Goal: Information Seeking & Learning: Learn about a topic

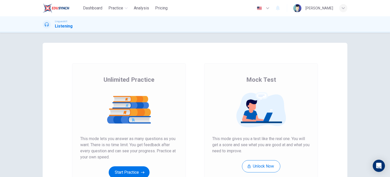
scroll to position [25, 0]
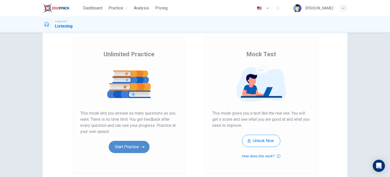
click at [134, 145] on button "Start Practice" at bounding box center [129, 146] width 41 height 12
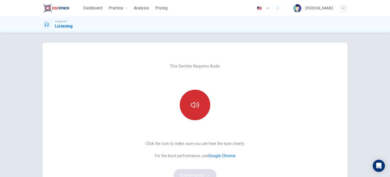
click at [195, 105] on icon "button" at bounding box center [195, 105] width 8 height 8
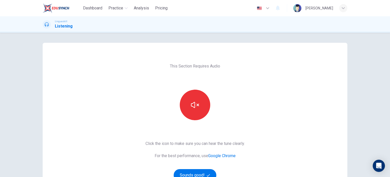
scroll to position [51, 0]
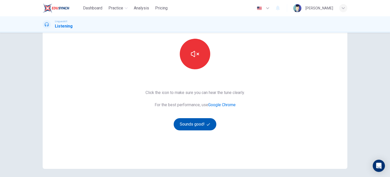
click at [205, 124] on button "Sounds good!" at bounding box center [195, 124] width 43 height 12
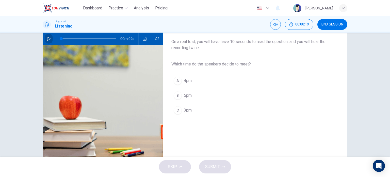
click at [48, 36] on button "button" at bounding box center [49, 39] width 8 height 12
click at [174, 110] on div "C" at bounding box center [178, 110] width 8 height 8
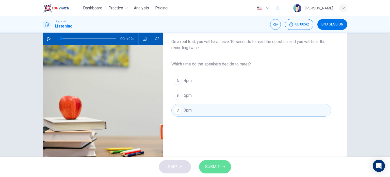
click at [218, 168] on span "SUBMIT" at bounding box center [212, 166] width 15 height 7
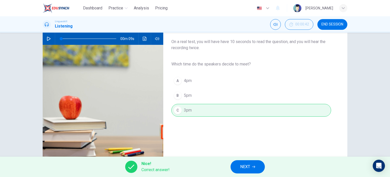
click at [250, 166] on span "NEXT" at bounding box center [245, 166] width 10 height 7
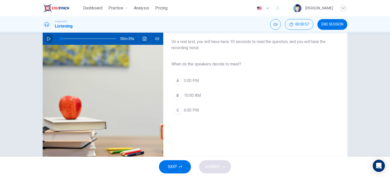
click at [47, 37] on icon "button" at bounding box center [49, 39] width 4 height 4
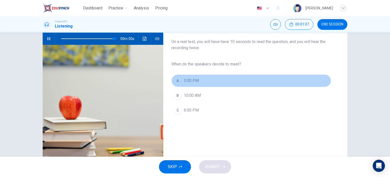
click at [177, 80] on div "A" at bounding box center [178, 80] width 8 height 8
type input "0"
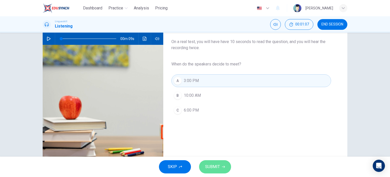
click at [211, 170] on button "SUBMIT" at bounding box center [215, 166] width 32 height 13
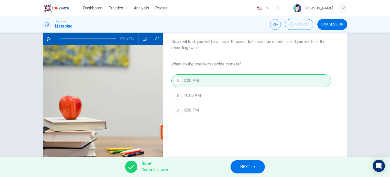
click at [252, 165] on button "NEXT" at bounding box center [248, 166] width 34 height 13
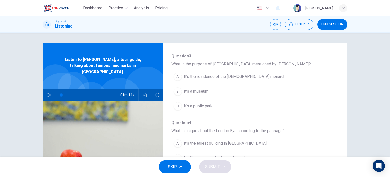
click at [45, 89] on button "button" at bounding box center [49, 95] width 8 height 12
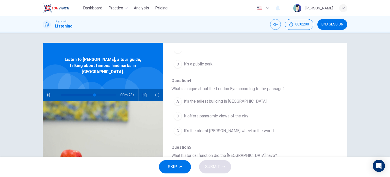
scroll to position [102, 0]
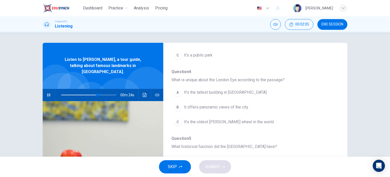
click at [176, 106] on div "B" at bounding box center [178, 107] width 8 height 8
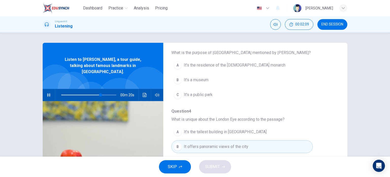
scroll to position [51, 0]
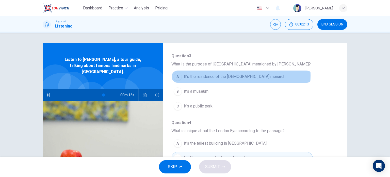
click at [213, 75] on span "It’s the residence of the [DEMOGRAPHIC_DATA] monarch" at bounding box center [235, 76] width 102 height 6
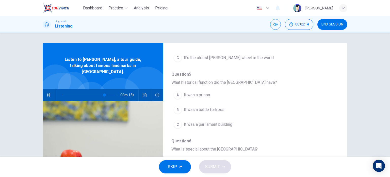
scroll to position [178, 0]
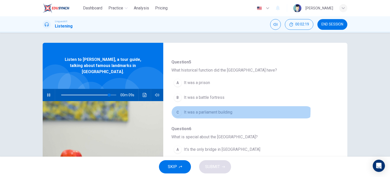
click at [227, 110] on span "It was a parliament building" at bounding box center [208, 112] width 49 height 6
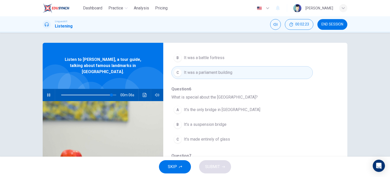
scroll to position [25, 0]
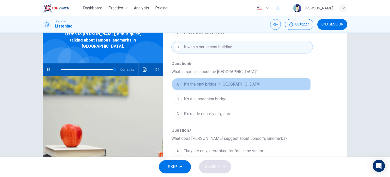
click at [225, 83] on span "It's the only bridge in [GEOGRAPHIC_DATA]" at bounding box center [222, 84] width 76 height 6
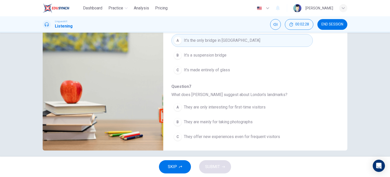
scroll to position [73, 0]
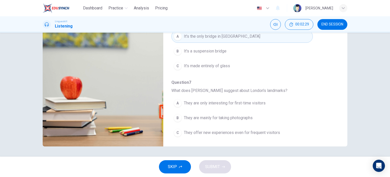
type input "0"
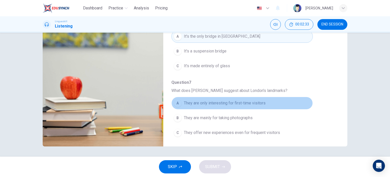
click at [244, 100] on span "They are only interesting for first-time visitors" at bounding box center [225, 103] width 82 height 6
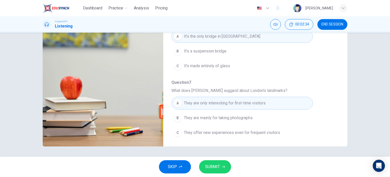
click at [210, 165] on span "SUBMIT" at bounding box center [212, 166] width 15 height 7
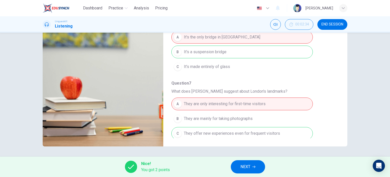
scroll to position [217, 0]
click at [254, 168] on button "NEXT" at bounding box center [248, 166] width 34 height 13
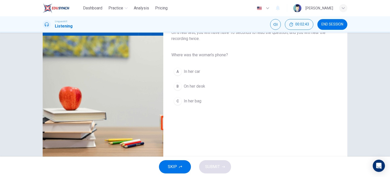
scroll to position [48, 0]
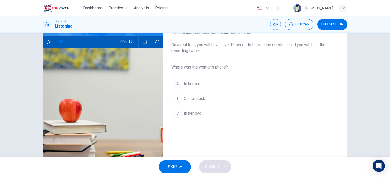
click at [49, 40] on icon "button" at bounding box center [49, 42] width 4 height 4
type input "0"
click at [181, 99] on button "B On her desk" at bounding box center [251, 98] width 160 height 13
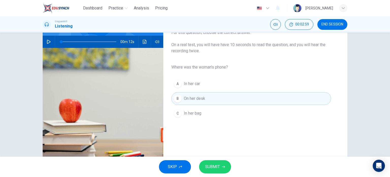
click at [214, 166] on span "SUBMIT" at bounding box center [212, 166] width 15 height 7
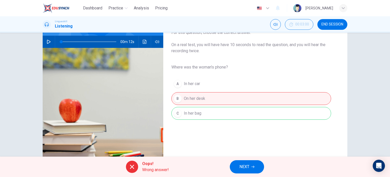
click at [247, 168] on span "NEXT" at bounding box center [245, 166] width 10 height 7
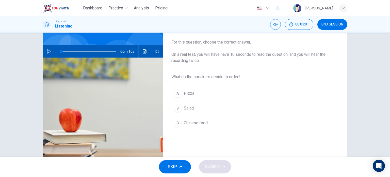
scroll to position [51, 0]
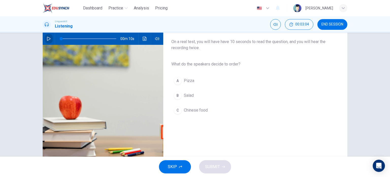
click at [47, 38] on icon "button" at bounding box center [49, 39] width 4 height 4
click at [188, 82] on span "Pizza" at bounding box center [189, 80] width 10 height 6
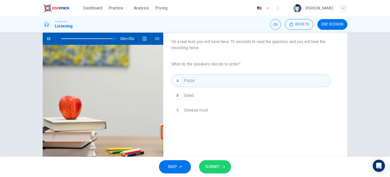
type input "0"
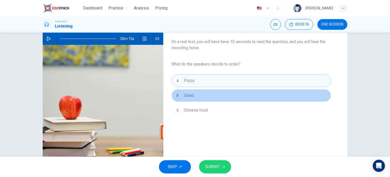
click at [193, 96] on button "B Salad" at bounding box center [251, 95] width 160 height 13
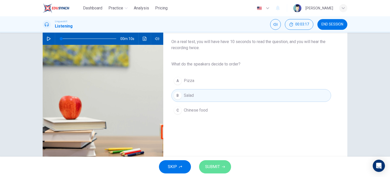
click at [217, 169] on span "SUBMIT" at bounding box center [212, 166] width 15 height 7
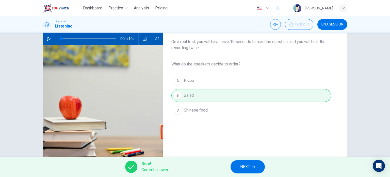
click at [249, 164] on span "NEXT" at bounding box center [245, 166] width 10 height 7
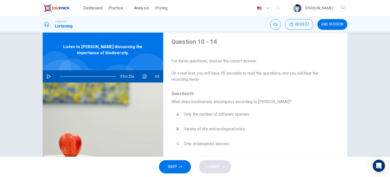
scroll to position [0, 0]
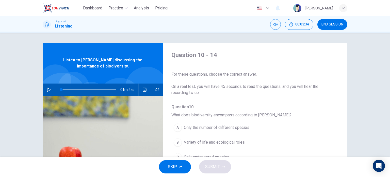
click at [47, 89] on icon "button" at bounding box center [49, 89] width 4 height 4
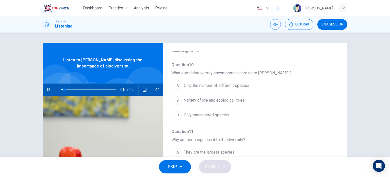
scroll to position [51, 0]
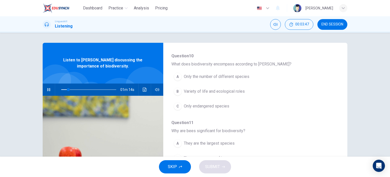
click at [176, 91] on div "B" at bounding box center [178, 91] width 8 height 8
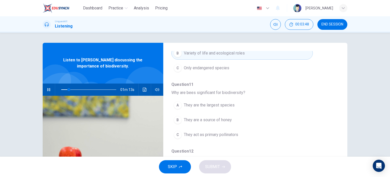
scroll to position [102, 0]
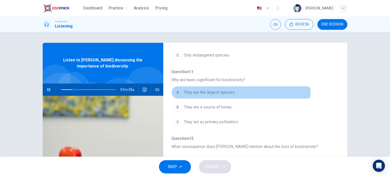
click at [176, 91] on div "A" at bounding box center [178, 92] width 8 height 8
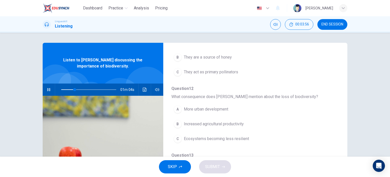
scroll to position [152, 0]
click at [176, 123] on div "B" at bounding box center [178, 123] width 8 height 8
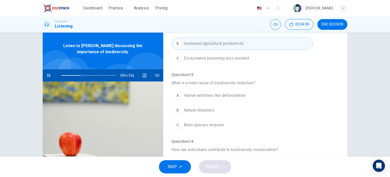
scroll to position [25, 0]
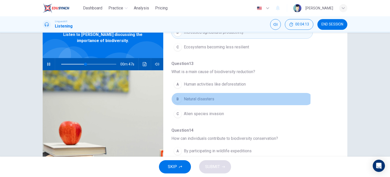
click at [178, 96] on div "B" at bounding box center [178, 99] width 8 height 8
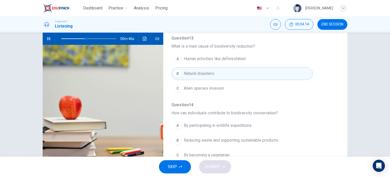
scroll to position [73, 0]
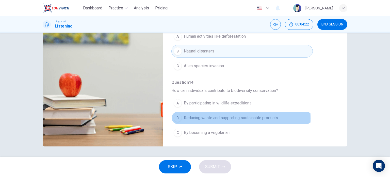
click at [176, 117] on div "B" at bounding box center [178, 118] width 8 height 8
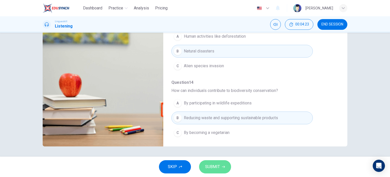
click at [212, 166] on span "SUBMIT" at bounding box center [212, 166] width 15 height 7
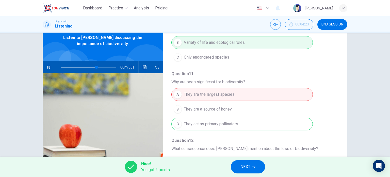
scroll to position [65, 0]
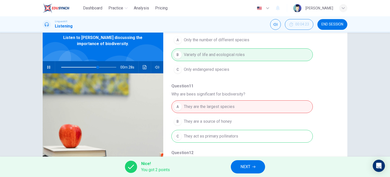
type input "68"
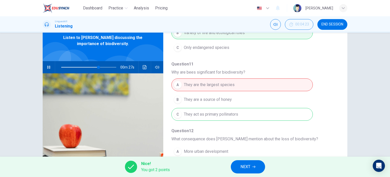
scroll to position [116, 0]
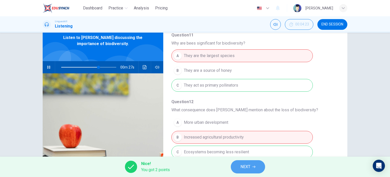
click at [256, 168] on button "NEXT" at bounding box center [248, 166] width 34 height 13
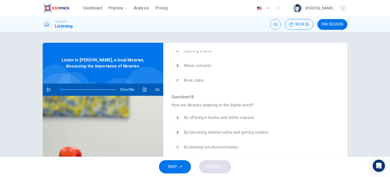
scroll to position [217, 0]
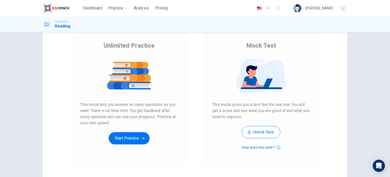
scroll to position [51, 0]
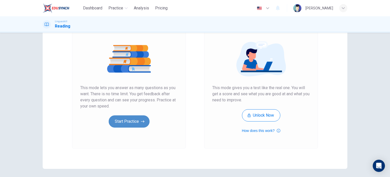
click at [138, 122] on button "Start Practice" at bounding box center [129, 121] width 41 height 12
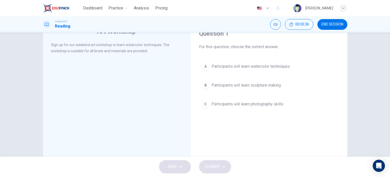
scroll to position [0, 0]
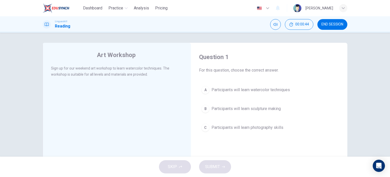
click at [214, 128] on span "Participants will learn photography skills" at bounding box center [248, 127] width 72 height 6
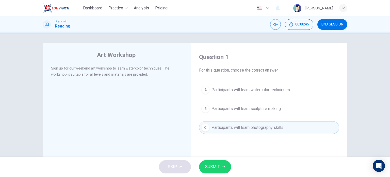
click at [216, 166] on span "SUBMIT" at bounding box center [212, 166] width 15 height 7
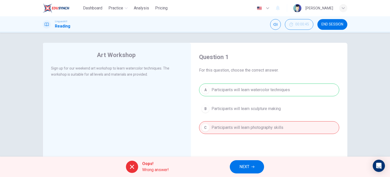
click at [247, 163] on span "NEXT" at bounding box center [245, 166] width 10 height 7
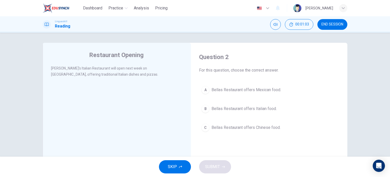
click at [207, 106] on div "B" at bounding box center [205, 108] width 8 height 8
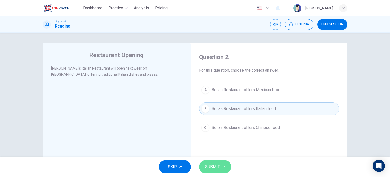
click at [211, 168] on span "SUBMIT" at bounding box center [212, 166] width 15 height 7
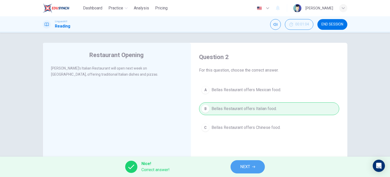
click at [257, 166] on button "NEXT" at bounding box center [248, 166] width 34 height 13
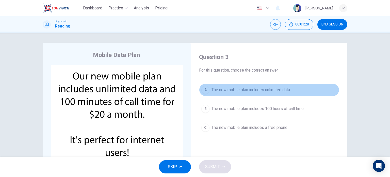
click at [239, 89] on span "The new mobile plan includes unlimited data." at bounding box center [251, 90] width 79 height 6
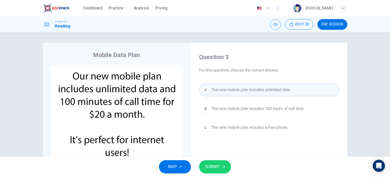
click at [216, 170] on button "SUBMIT" at bounding box center [215, 166] width 32 height 13
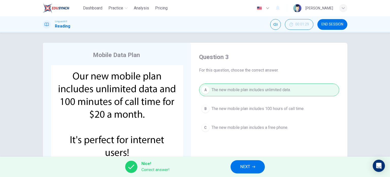
click at [245, 166] on span "NEXT" at bounding box center [245, 166] width 10 height 7
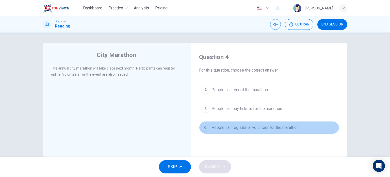
click at [207, 125] on div "C" at bounding box center [205, 127] width 8 height 8
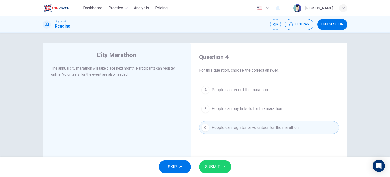
click at [213, 170] on button "SUBMIT" at bounding box center [215, 166] width 32 height 13
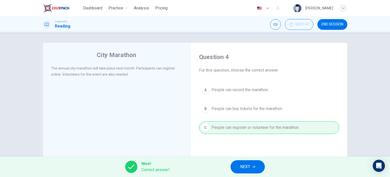
click at [258, 166] on button "NEXT" at bounding box center [248, 166] width 34 height 13
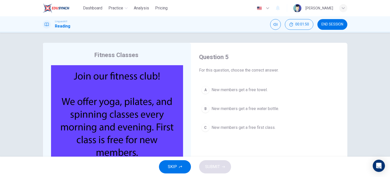
scroll to position [25, 0]
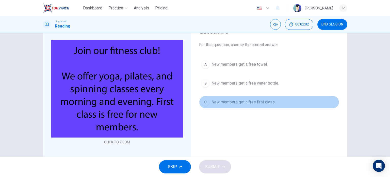
click at [207, 102] on div "C" at bounding box center [205, 102] width 8 height 8
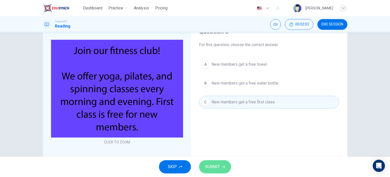
click at [212, 171] on button "SUBMIT" at bounding box center [215, 166] width 32 height 13
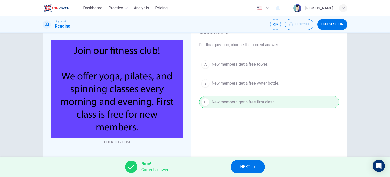
click at [243, 166] on span "NEXT" at bounding box center [245, 166] width 10 height 7
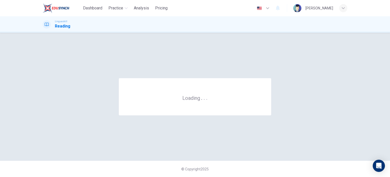
scroll to position [0, 0]
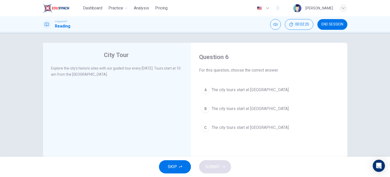
click at [258, 91] on span "The city tours start at [GEOGRAPHIC_DATA]." at bounding box center [251, 90] width 78 height 6
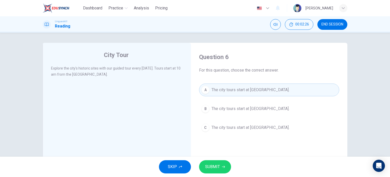
click at [220, 167] on button "SUBMIT" at bounding box center [215, 166] width 32 height 13
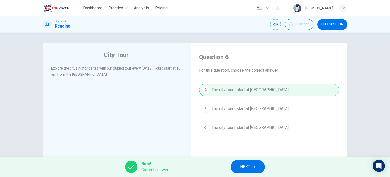
click at [248, 168] on span "NEXT" at bounding box center [245, 166] width 10 height 7
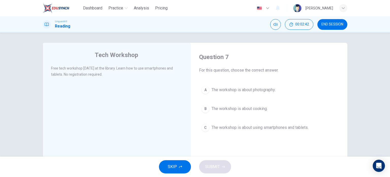
click at [214, 130] on span "The workshop is about using smartphones and tablets." at bounding box center [260, 127] width 97 height 6
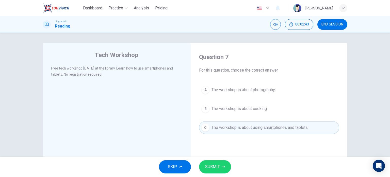
click at [219, 168] on span "SUBMIT" at bounding box center [212, 166] width 15 height 7
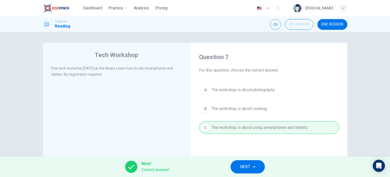
click at [241, 167] on span "NEXT" at bounding box center [245, 166] width 10 height 7
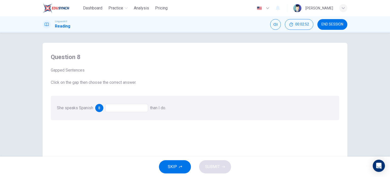
click at [98, 107] on span "8" at bounding box center [99, 108] width 2 height 4
click at [107, 107] on div at bounding box center [126, 108] width 43 height 8
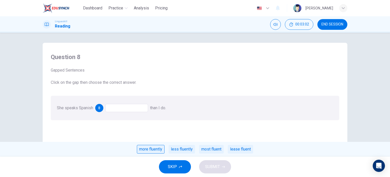
click at [156, 150] on div "more fluently" at bounding box center [151, 149] width 28 height 9
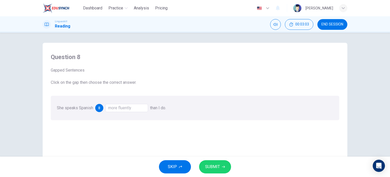
click at [207, 168] on span "SUBMIT" at bounding box center [212, 166] width 15 height 7
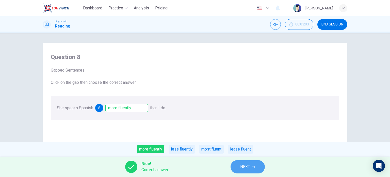
click at [241, 166] on span "NEXT" at bounding box center [245, 166] width 10 height 7
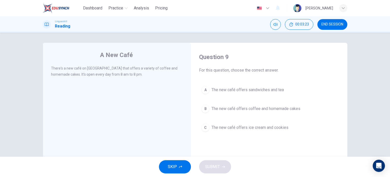
click at [282, 108] on span "The new café offers coffee and homemade cakes" at bounding box center [256, 108] width 89 height 6
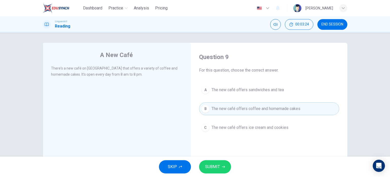
click at [213, 171] on button "SUBMIT" at bounding box center [215, 166] width 32 height 13
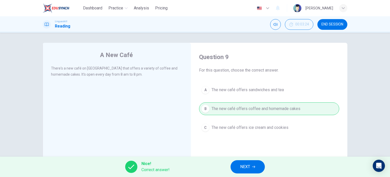
click at [261, 163] on button "NEXT" at bounding box center [248, 166] width 34 height 13
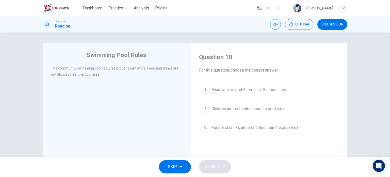
click at [206, 127] on div "C" at bounding box center [205, 127] width 8 height 8
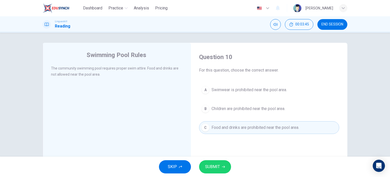
click at [219, 164] on span "SUBMIT" at bounding box center [212, 166] width 15 height 7
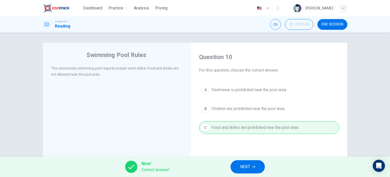
click at [254, 167] on icon "button" at bounding box center [253, 166] width 3 height 2
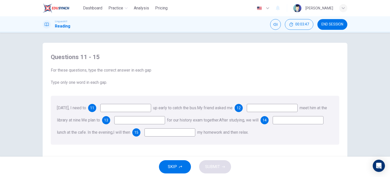
click at [110, 106] on input at bounding box center [125, 108] width 51 height 8
click at [94, 108] on span "11" at bounding box center [92, 108] width 4 height 4
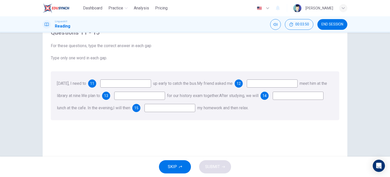
scroll to position [25, 0]
click at [141, 82] on input at bounding box center [125, 82] width 51 height 8
drag, startPoint x: 56, startPoint y: 66, endPoint x: 288, endPoint y: 109, distance: 235.4
click at [288, 109] on div "Questions 11 - 15 For these questions, type the correct answer in each gap Type…" at bounding box center [195, 73] width 297 height 102
click at [124, 81] on input at bounding box center [125, 82] width 51 height 8
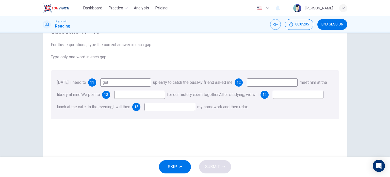
type input "get"
click at [283, 81] on input at bounding box center [272, 82] width 51 height 8
type input "to"
click at [160, 94] on input at bounding box center [139, 94] width 51 height 8
type input "stydy"
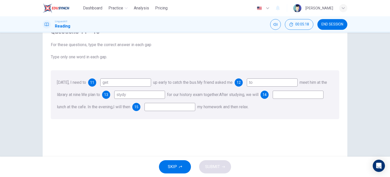
click at [273, 99] on input at bounding box center [298, 94] width 51 height 8
type input "g"
type input "have"
click at [195, 106] on input at bounding box center [170, 107] width 51 height 8
type input "do"
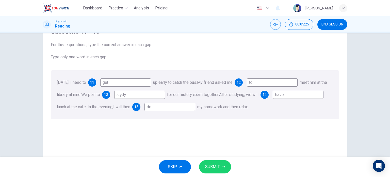
click at [219, 163] on span "SUBMIT" at bounding box center [212, 166] width 15 height 7
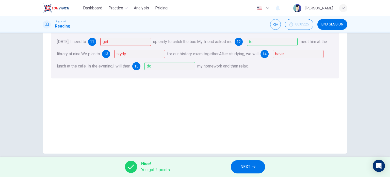
scroll to position [73, 0]
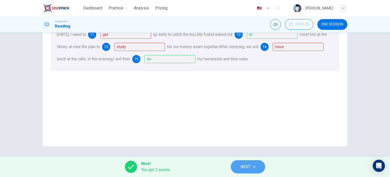
click at [249, 166] on span "NEXT" at bounding box center [246, 166] width 10 height 7
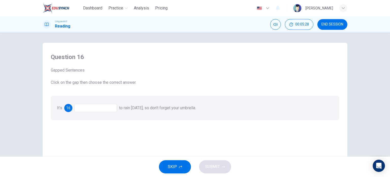
click at [68, 107] on span "16" at bounding box center [68, 108] width 4 height 4
click at [79, 107] on div at bounding box center [95, 108] width 43 height 8
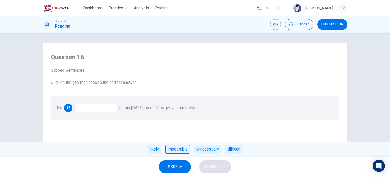
click at [179, 150] on div "impossible" at bounding box center [177, 149] width 25 height 9
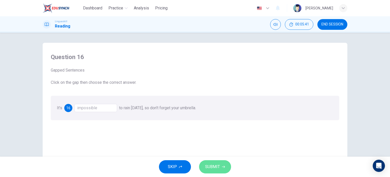
click at [218, 167] on span "SUBMIT" at bounding box center [212, 166] width 15 height 7
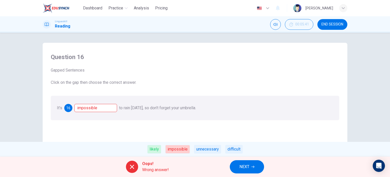
click at [244, 163] on span "NEXT" at bounding box center [245, 166] width 10 height 7
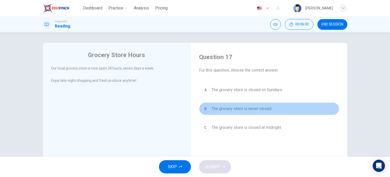
click at [236, 106] on span "The grocery store is never closed." at bounding box center [242, 108] width 61 height 6
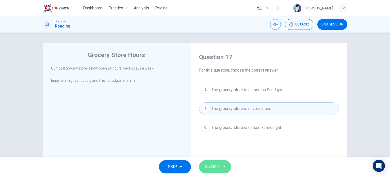
click at [213, 167] on span "SUBMIT" at bounding box center [212, 166] width 15 height 7
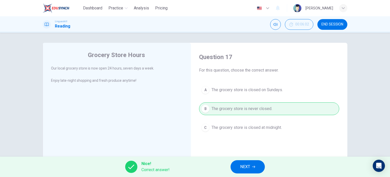
click at [244, 168] on span "NEXT" at bounding box center [245, 166] width 10 height 7
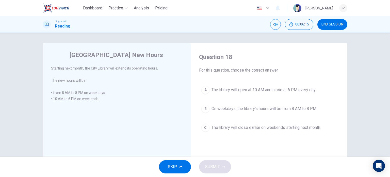
click at [284, 90] on span "The library will open at 10 AM and close at 6 PM every day." at bounding box center [264, 90] width 105 height 6
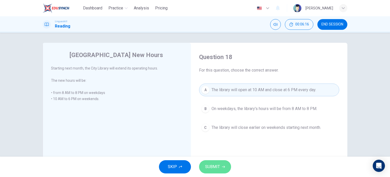
click at [221, 168] on button "SUBMIT" at bounding box center [215, 166] width 32 height 13
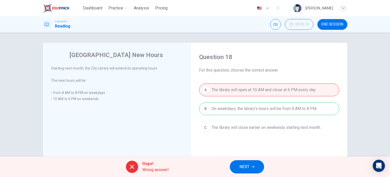
click at [250, 168] on button "NEXT" at bounding box center [247, 166] width 34 height 13
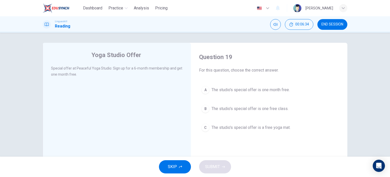
click at [261, 109] on span "The studio's special offer is one free class." at bounding box center [250, 108] width 77 height 6
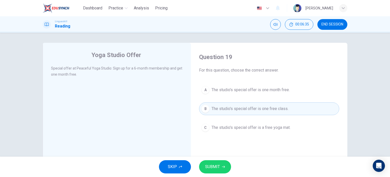
click at [219, 163] on span "SUBMIT" at bounding box center [212, 166] width 15 height 7
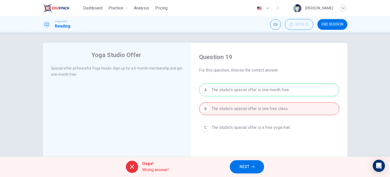
click at [239, 165] on button "NEXT" at bounding box center [247, 166] width 34 height 13
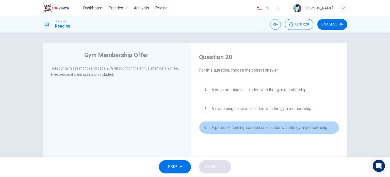
click at [243, 129] on span "A personal training session is included with the gym membership." at bounding box center [270, 127] width 117 height 6
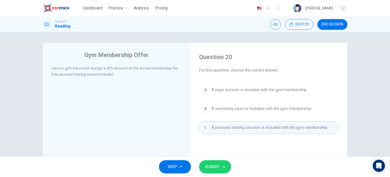
click at [219, 168] on span "SUBMIT" at bounding box center [212, 166] width 15 height 7
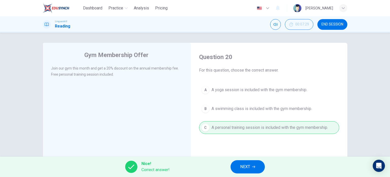
click at [259, 166] on button "NEXT" at bounding box center [248, 166] width 34 height 13
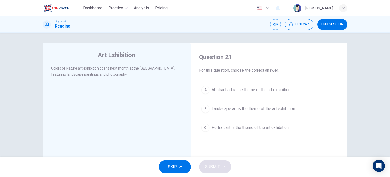
click at [239, 109] on span "Landscape art is the theme of the art exhibition." at bounding box center [254, 108] width 84 height 6
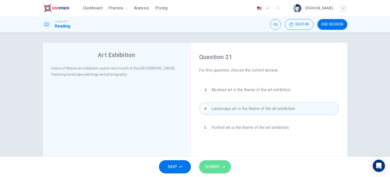
click at [217, 167] on span "SUBMIT" at bounding box center [212, 166] width 15 height 7
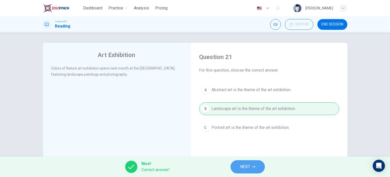
click at [247, 168] on span "NEXT" at bounding box center [245, 166] width 10 height 7
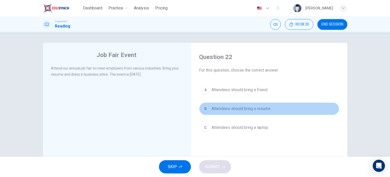
click at [253, 108] on span "Attendees should bring a resume." at bounding box center [242, 108] width 60 height 6
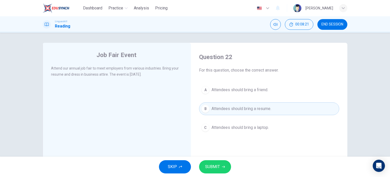
click at [220, 167] on button "SUBMIT" at bounding box center [215, 166] width 32 height 13
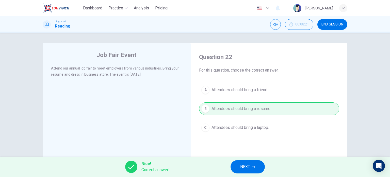
click at [254, 168] on button "NEXT" at bounding box center [248, 166] width 34 height 13
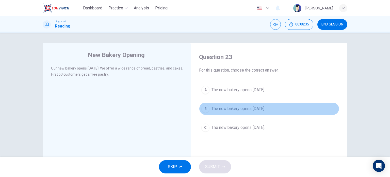
click at [246, 110] on span "The new bakery opens next Monday." at bounding box center [239, 108] width 54 height 6
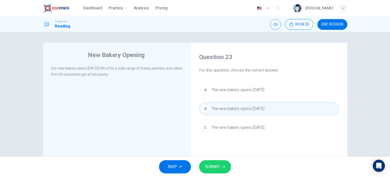
click at [219, 169] on span "SUBMIT" at bounding box center [212, 166] width 15 height 7
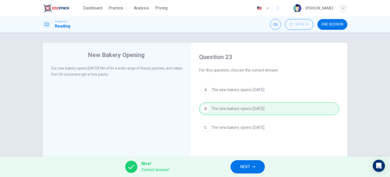
click at [245, 165] on span "NEXT" at bounding box center [245, 166] width 10 height 7
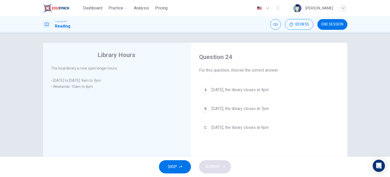
click at [250, 88] on span "On Saturday, the library closes at 4pm" at bounding box center [240, 90] width 57 height 6
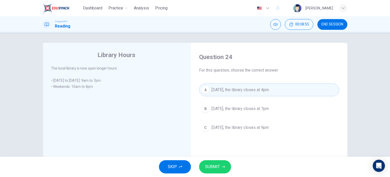
click at [221, 174] on div "SKIP SUBMIT" at bounding box center [195, 166] width 390 height 20
click at [223, 167] on icon "button" at bounding box center [223, 166] width 3 height 3
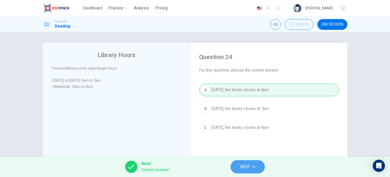
click at [249, 166] on span "NEXT" at bounding box center [245, 166] width 10 height 7
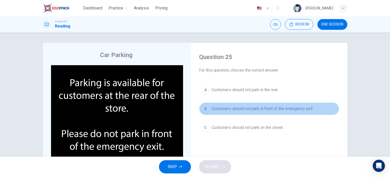
click at [235, 106] on span "Customers should not park in front of the emergency exit." at bounding box center [263, 108] width 102 height 6
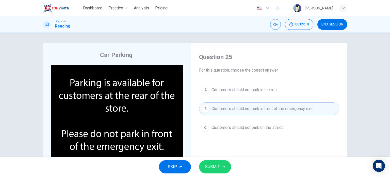
click at [226, 165] on button "SUBMIT" at bounding box center [215, 166] width 32 height 13
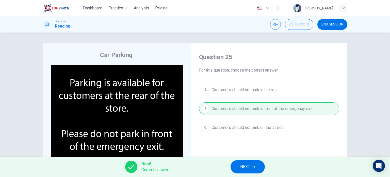
click at [233, 163] on button "NEXT" at bounding box center [248, 166] width 34 height 13
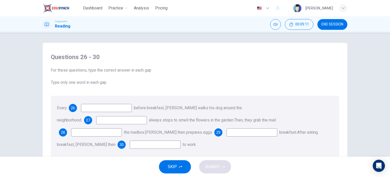
click at [86, 106] on input at bounding box center [106, 108] width 51 height 8
type input "morning"
click at [147, 116] on input at bounding box center [121, 120] width 51 height 8
type input "He"
click at [122, 128] on input at bounding box center [96, 132] width 51 height 8
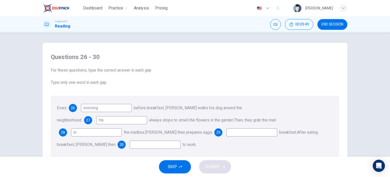
type input "in"
click at [227, 133] on input at bounding box center [252, 132] width 51 height 8
type input "for"
click at [181, 140] on input at bounding box center [155, 144] width 51 height 8
type input "go"
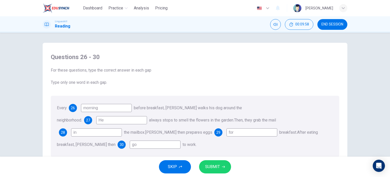
click at [223, 168] on button "SUBMIT" at bounding box center [215, 166] width 32 height 13
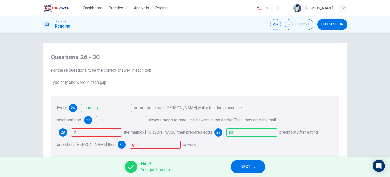
click at [258, 169] on button "NEXT" at bounding box center [248, 166] width 34 height 13
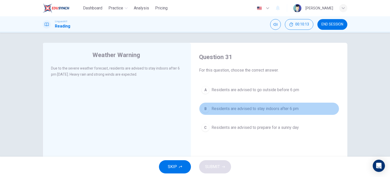
click at [228, 108] on span "Residents are advised to stay indoors after 6 pm" at bounding box center [255, 108] width 87 height 6
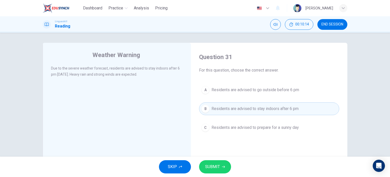
click at [225, 167] on button "SUBMIT" at bounding box center [215, 166] width 32 height 13
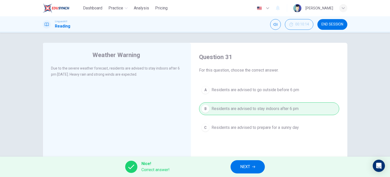
click at [248, 163] on span "NEXT" at bounding box center [245, 166] width 10 height 7
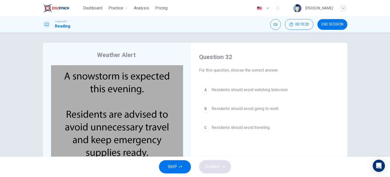
scroll to position [25, 0]
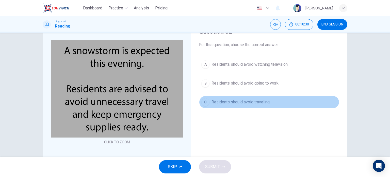
click at [247, 101] on span "Residents should avoid traveling." at bounding box center [241, 102] width 59 height 6
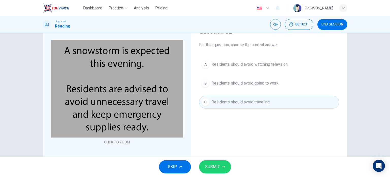
click at [213, 169] on span "SUBMIT" at bounding box center [212, 166] width 15 height 7
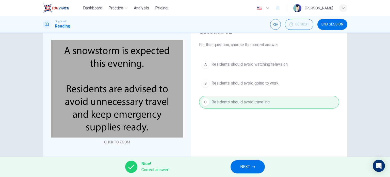
click at [247, 167] on span "NEXT" at bounding box center [245, 166] width 10 height 7
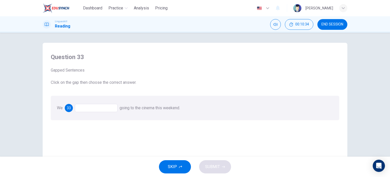
click at [96, 107] on div at bounding box center [96, 108] width 43 height 8
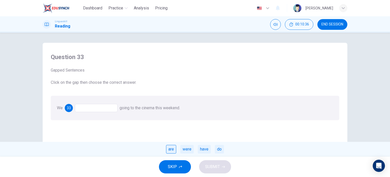
click at [173, 149] on div "are" at bounding box center [171, 149] width 10 height 9
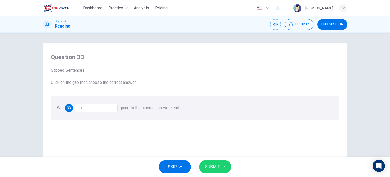
click at [210, 166] on span "SUBMIT" at bounding box center [212, 166] width 15 height 7
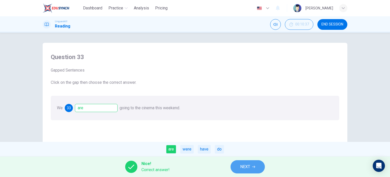
click at [258, 167] on button "NEXT" at bounding box center [248, 166] width 34 height 13
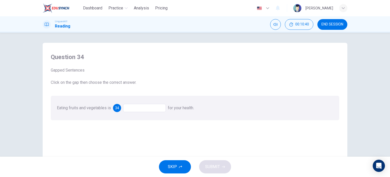
click at [132, 106] on div at bounding box center [144, 108] width 43 height 8
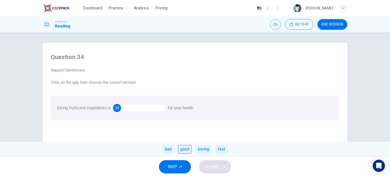
click at [188, 150] on div "good" at bounding box center [185, 149] width 14 height 9
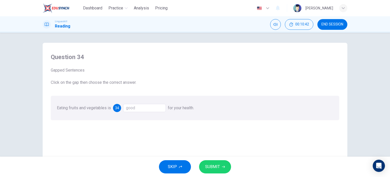
click at [220, 166] on button "SUBMIT" at bounding box center [215, 166] width 32 height 13
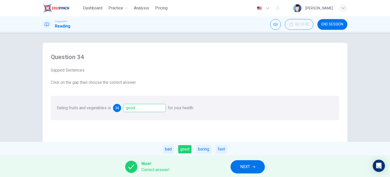
click at [237, 169] on button "NEXT" at bounding box center [248, 166] width 34 height 13
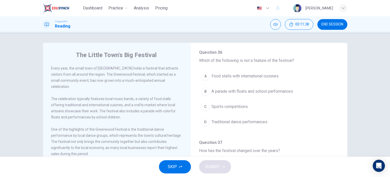
scroll to position [113, 0]
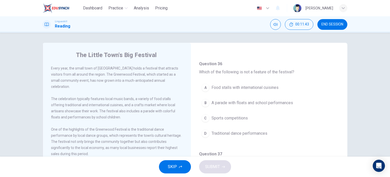
click at [270, 88] on span "Food stalls with international cuisines" at bounding box center [245, 87] width 67 height 6
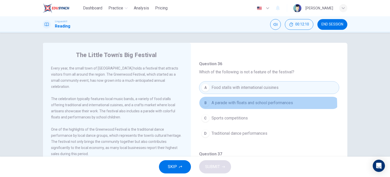
click at [223, 105] on button "B A parade with floats and school performances" at bounding box center [269, 102] width 140 height 13
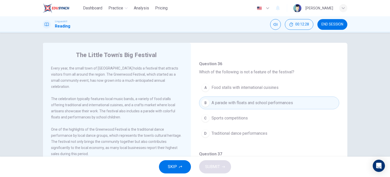
click at [231, 118] on span "Sports competitions" at bounding box center [230, 118] width 36 height 6
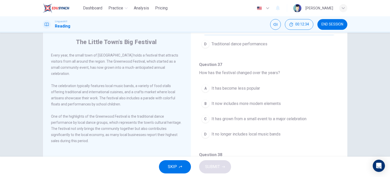
scroll to position [25, 0]
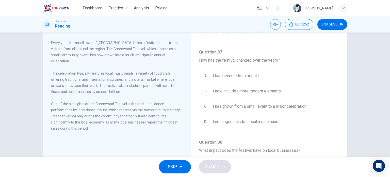
click at [268, 106] on span "It has grown from a small event to a major celebration" at bounding box center [259, 106] width 95 height 6
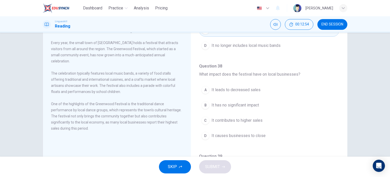
scroll to position [265, 0]
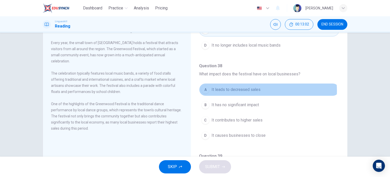
click at [258, 89] on span "It leads to decreased sales" at bounding box center [236, 89] width 49 height 6
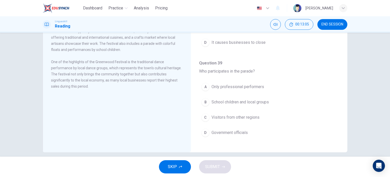
scroll to position [73, 0]
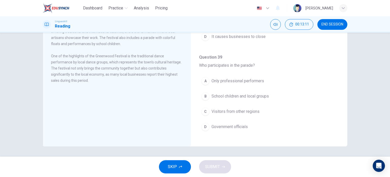
click at [240, 127] on span "Government officials" at bounding box center [230, 126] width 36 height 6
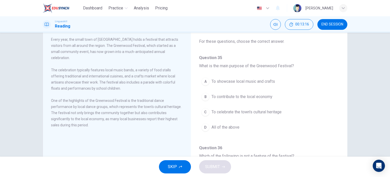
scroll to position [0, 0]
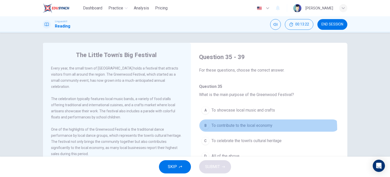
click at [260, 128] on button "B To contribute to the local economy" at bounding box center [269, 125] width 140 height 13
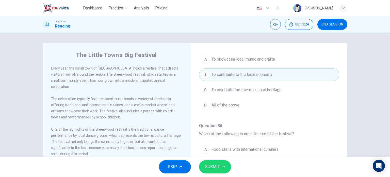
scroll to position [25, 0]
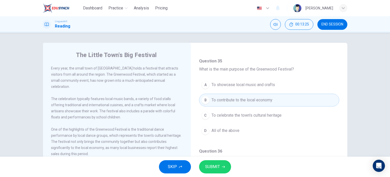
click at [245, 130] on button "D All of the above" at bounding box center [269, 130] width 140 height 13
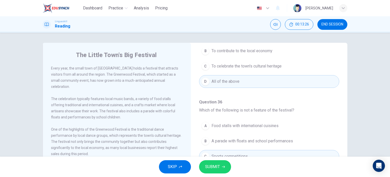
scroll to position [76, 0]
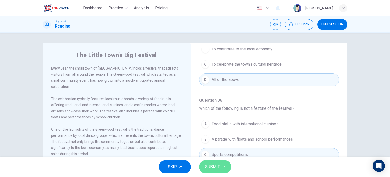
click at [224, 162] on button "SUBMIT" at bounding box center [215, 166] width 32 height 13
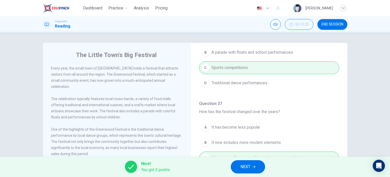
scroll to position [178, 0]
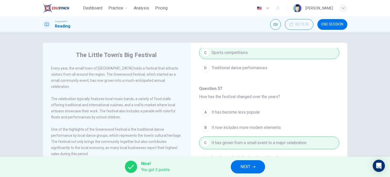
click at [256, 165] on icon "button" at bounding box center [253, 166] width 3 height 3
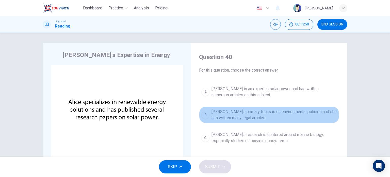
click at [235, 113] on span "Alice's primary focus is on environmental policies and she has written many leg…" at bounding box center [274, 114] width 125 height 12
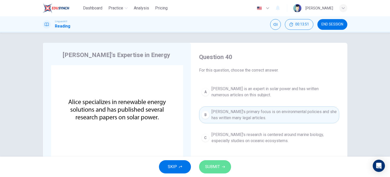
click at [220, 166] on button "SUBMIT" at bounding box center [215, 166] width 32 height 13
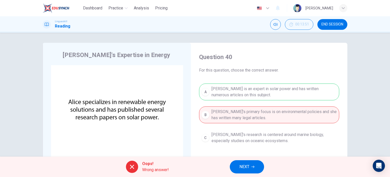
click at [257, 166] on button "NEXT" at bounding box center [247, 166] width 34 height 13
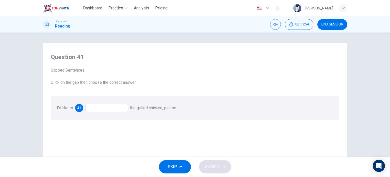
click at [103, 105] on div at bounding box center [106, 108] width 43 height 8
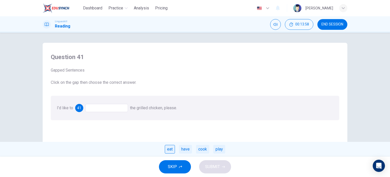
click at [172, 147] on div "eat" at bounding box center [170, 149] width 10 height 9
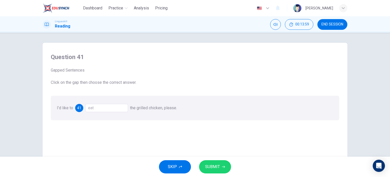
click at [211, 167] on span "SUBMIT" at bounding box center [212, 166] width 15 height 7
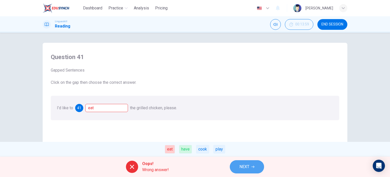
click at [237, 166] on button "NEXT" at bounding box center [247, 166] width 34 height 13
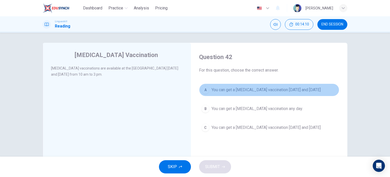
click at [237, 91] on span "You can get a flu vaccination on Monday and Thursday" at bounding box center [266, 90] width 109 height 6
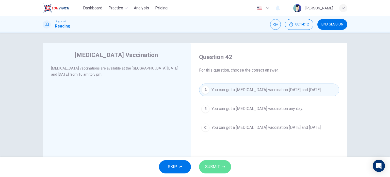
click at [223, 166] on icon "button" at bounding box center [223, 166] width 3 height 3
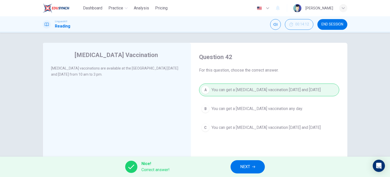
click at [251, 166] on button "NEXT" at bounding box center [248, 166] width 34 height 13
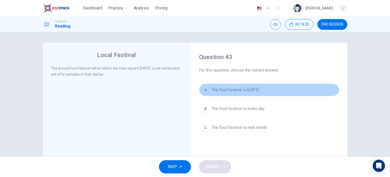
click at [258, 90] on span "The food festival is next Saturday." at bounding box center [236, 90] width 48 height 6
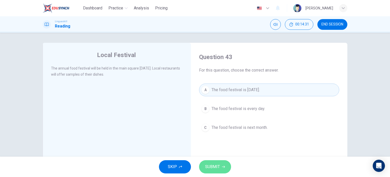
click at [222, 167] on icon "button" at bounding box center [223, 166] width 3 height 3
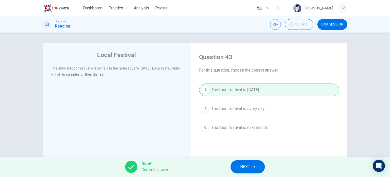
click at [249, 161] on button "NEXT" at bounding box center [248, 166] width 34 height 13
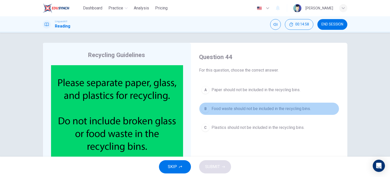
click at [224, 108] on span "Food waste should not be included in the recycling bins." at bounding box center [261, 108] width 99 height 6
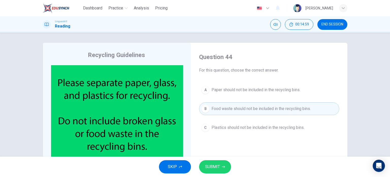
click at [224, 165] on icon "button" at bounding box center [223, 166] width 3 height 3
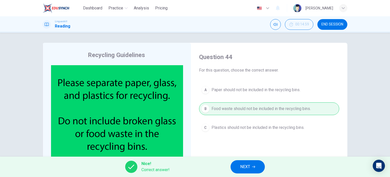
click at [253, 168] on button "NEXT" at bounding box center [248, 166] width 34 height 13
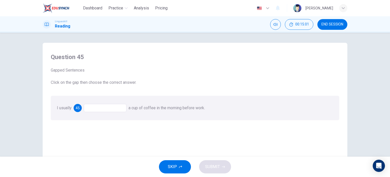
click at [92, 107] on div at bounding box center [105, 108] width 43 height 8
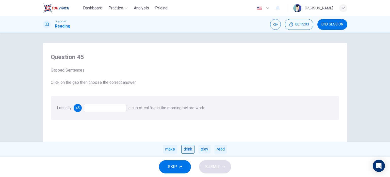
click at [192, 148] on div "drink" at bounding box center [187, 149] width 13 height 9
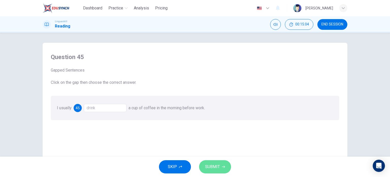
click at [212, 166] on span "SUBMIT" at bounding box center [212, 166] width 15 height 7
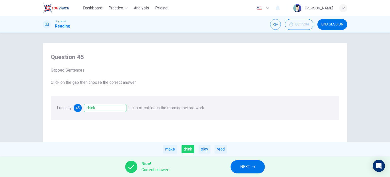
click at [235, 164] on button "NEXT" at bounding box center [248, 166] width 34 height 13
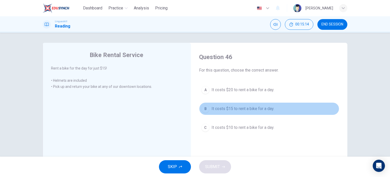
click at [222, 107] on span "It costs $15 to rent a bike for a day." at bounding box center [243, 108] width 63 height 6
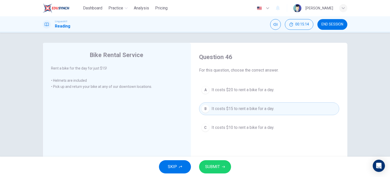
click at [217, 168] on span "SUBMIT" at bounding box center [212, 166] width 15 height 7
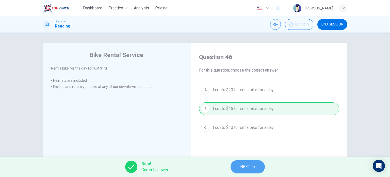
click at [247, 168] on span "NEXT" at bounding box center [245, 166] width 10 height 7
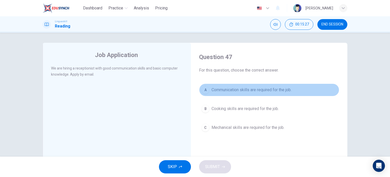
click at [223, 91] on span "Communication skills are required for the job." at bounding box center [252, 90] width 80 height 6
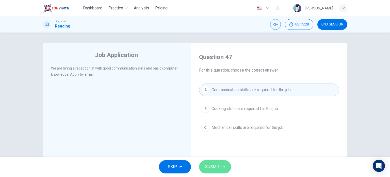
click at [225, 167] on icon "button" at bounding box center [223, 166] width 3 height 3
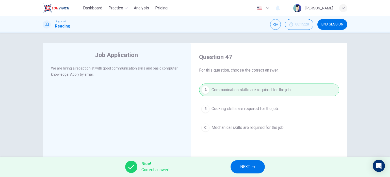
click at [241, 170] on button "NEXT" at bounding box center [248, 166] width 34 height 13
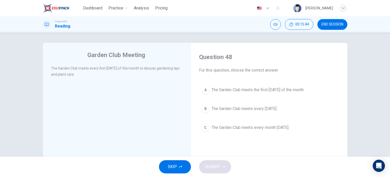
click at [265, 92] on span "The Garden Club meets the first Thursday of the month." at bounding box center [258, 90] width 93 height 6
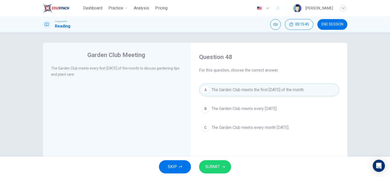
click at [225, 159] on div "SKIP SUBMIT" at bounding box center [195, 166] width 390 height 20
click at [224, 163] on button "SUBMIT" at bounding box center [215, 166] width 32 height 13
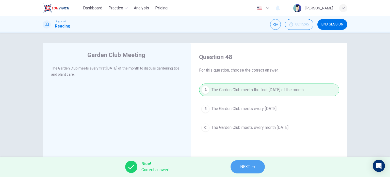
click at [241, 169] on span "NEXT" at bounding box center [245, 166] width 10 height 7
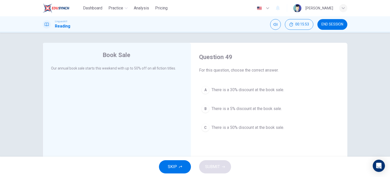
click at [230, 126] on span "There is a 50% discount at the book sale." at bounding box center [248, 127] width 73 height 6
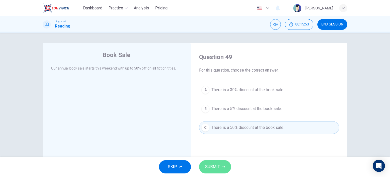
click at [217, 166] on span "SUBMIT" at bounding box center [212, 166] width 15 height 7
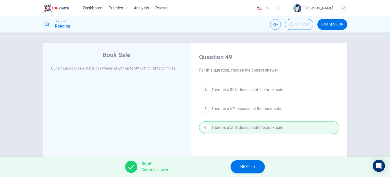
click at [253, 166] on icon "button" at bounding box center [253, 166] width 3 height 3
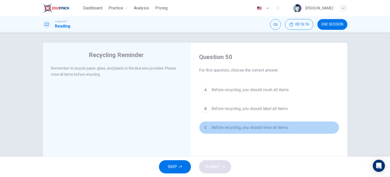
click at [223, 128] on span "Before recycling, you should rinse all items." at bounding box center [250, 127] width 77 height 6
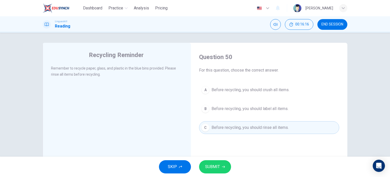
click at [224, 166] on icon "button" at bounding box center [223, 166] width 3 height 3
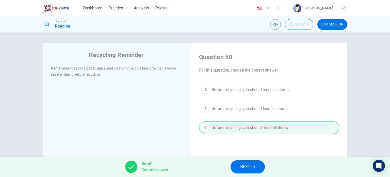
click at [258, 169] on button "NEXT" at bounding box center [248, 166] width 34 height 13
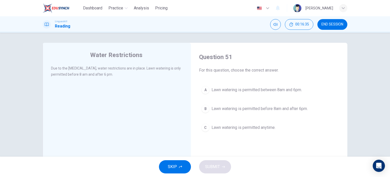
click at [233, 108] on span "Lawn watering is permitted before 8am and after 6pm." at bounding box center [260, 108] width 96 height 6
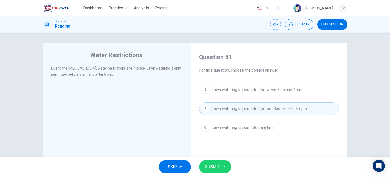
click at [213, 171] on button "SUBMIT" at bounding box center [215, 166] width 32 height 13
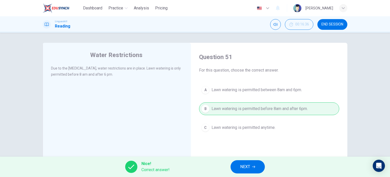
click at [253, 167] on icon "button" at bounding box center [253, 166] width 3 height 3
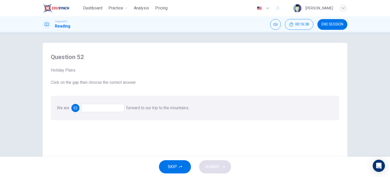
click at [95, 107] on div at bounding box center [103, 108] width 43 height 8
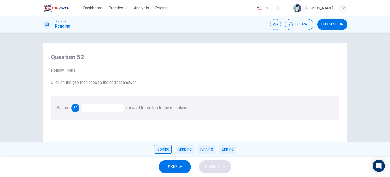
click at [159, 149] on div "looking" at bounding box center [163, 149] width 18 height 9
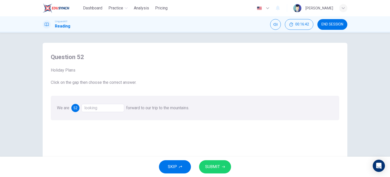
click at [220, 165] on button "SUBMIT" at bounding box center [215, 166] width 32 height 13
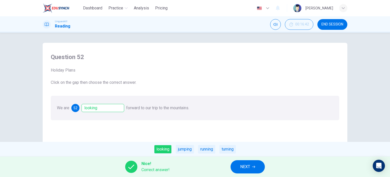
click at [242, 169] on span "NEXT" at bounding box center [245, 166] width 10 height 7
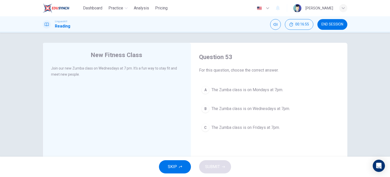
click at [231, 104] on button "B The Zumba class is on Wednesdays at 7pm." at bounding box center [269, 108] width 140 height 13
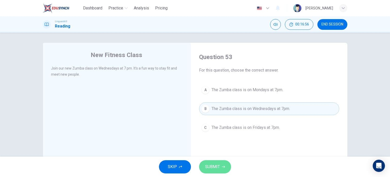
click at [216, 169] on span "SUBMIT" at bounding box center [212, 166] width 15 height 7
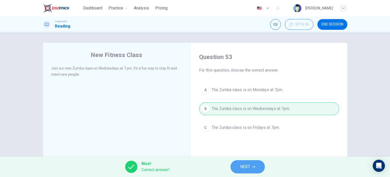
click at [254, 164] on button "NEXT" at bounding box center [248, 166] width 34 height 13
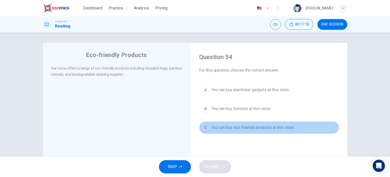
click at [217, 128] on span "You can buy eco-friendly products at this store." at bounding box center [253, 127] width 83 height 6
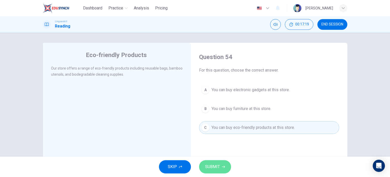
click at [212, 170] on span "SUBMIT" at bounding box center [212, 166] width 15 height 7
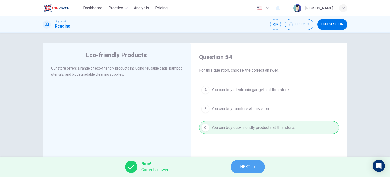
click at [244, 168] on span "NEXT" at bounding box center [245, 166] width 10 height 7
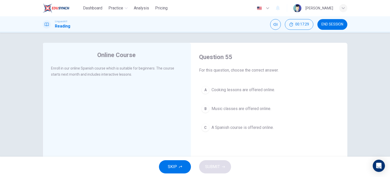
click at [228, 129] on span "A Spanish course is offered online." at bounding box center [243, 127] width 62 height 6
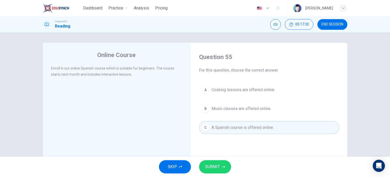
click at [217, 169] on span "SUBMIT" at bounding box center [212, 166] width 15 height 7
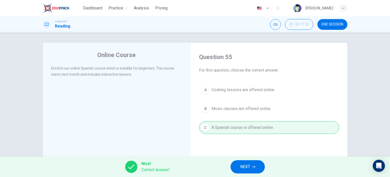
click at [254, 167] on icon "button" at bounding box center [253, 166] width 3 height 3
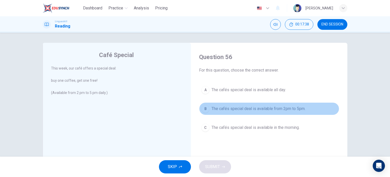
click at [230, 109] on span "The cafés special deal is available from 2pm to 5pm." at bounding box center [259, 108] width 94 height 6
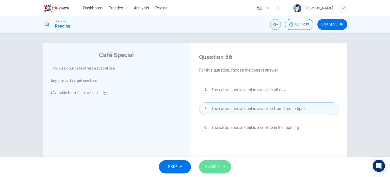
click at [223, 167] on icon "button" at bounding box center [223, 166] width 3 height 3
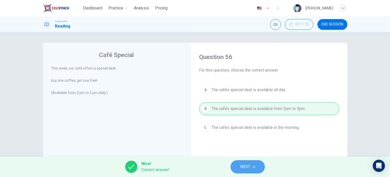
click at [246, 162] on button "NEXT" at bounding box center [248, 166] width 34 height 13
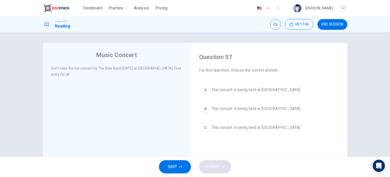
click at [264, 126] on span "The concert is being held at City Park." at bounding box center [256, 127] width 89 height 6
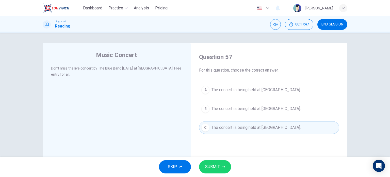
click at [226, 166] on button "SUBMIT" at bounding box center [215, 166] width 32 height 13
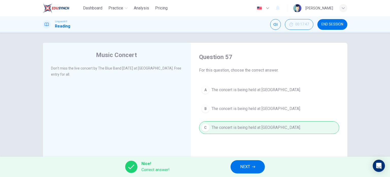
click at [246, 165] on span "NEXT" at bounding box center [245, 166] width 10 height 7
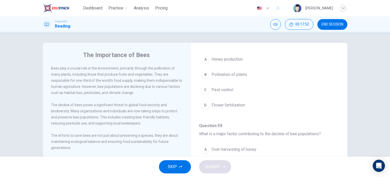
scroll to position [25, 0]
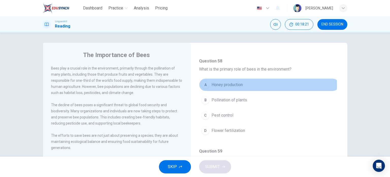
click at [235, 85] on span "Honey production" at bounding box center [227, 85] width 31 height 6
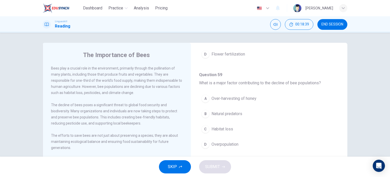
scroll to position [127, 0]
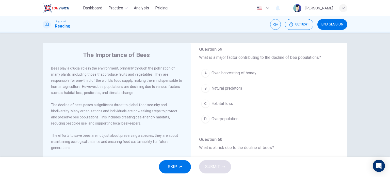
click at [233, 87] on span "Natural predators" at bounding box center [227, 88] width 31 height 6
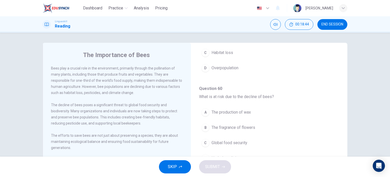
scroll to position [203, 0]
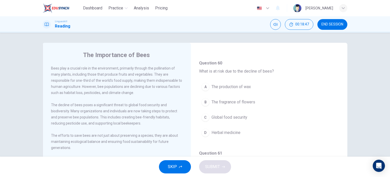
click at [242, 100] on span "The fragrance of flowers" at bounding box center [234, 102] width 44 height 6
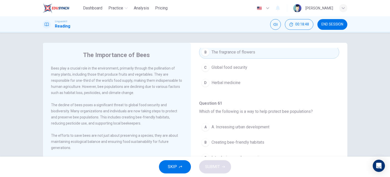
scroll to position [279, 0]
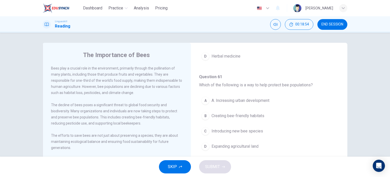
click at [243, 99] on span "A. Increasing urban development" at bounding box center [241, 100] width 58 height 6
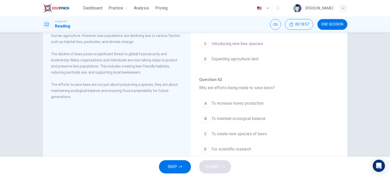
scroll to position [73, 0]
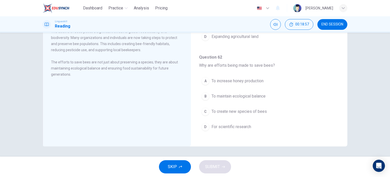
click at [235, 78] on span "To increase honey production" at bounding box center [238, 81] width 52 height 6
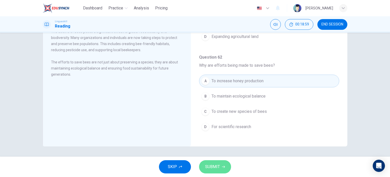
click at [213, 169] on span "SUBMIT" at bounding box center [212, 166] width 15 height 7
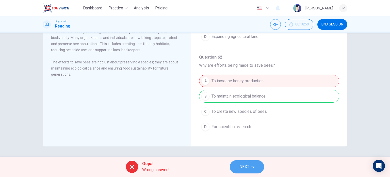
click at [254, 167] on icon "button" at bounding box center [252, 166] width 3 height 2
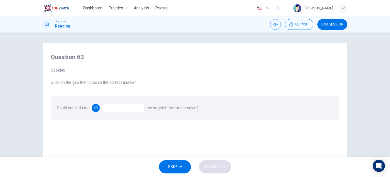
click at [115, 106] on div at bounding box center [123, 108] width 43 height 8
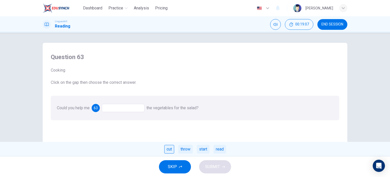
click at [171, 149] on div "cut" at bounding box center [169, 149] width 10 height 9
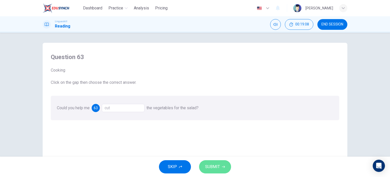
click at [210, 167] on span "SUBMIT" at bounding box center [212, 166] width 15 height 7
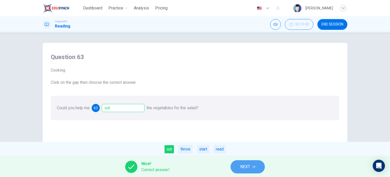
click at [246, 167] on span "NEXT" at bounding box center [245, 166] width 10 height 7
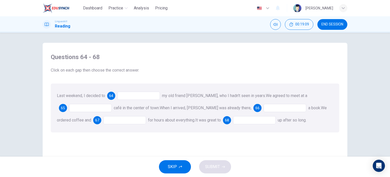
click at [119, 95] on div at bounding box center [138, 95] width 43 height 8
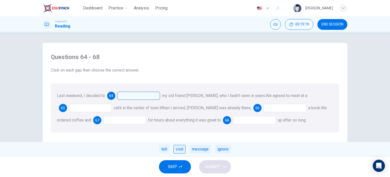
click at [178, 150] on div "visit" at bounding box center [179, 149] width 12 height 9
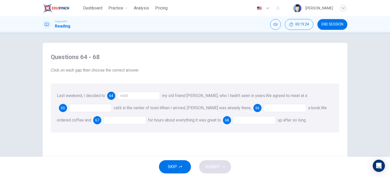
click at [100, 108] on div at bounding box center [90, 108] width 43 height 8
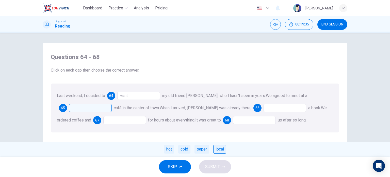
click at [218, 149] on div "local" at bounding box center [219, 149] width 13 height 9
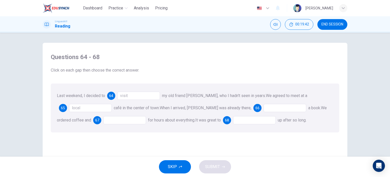
click at [264, 109] on div at bounding box center [285, 108] width 43 height 8
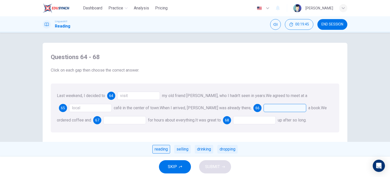
click at [164, 150] on div "reading" at bounding box center [161, 149] width 18 height 9
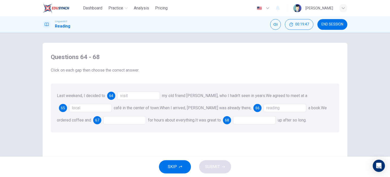
click at [103, 120] on div at bounding box center [124, 120] width 43 height 8
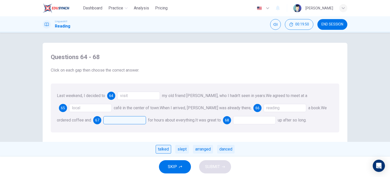
click at [162, 150] on div "talked" at bounding box center [163, 149] width 15 height 9
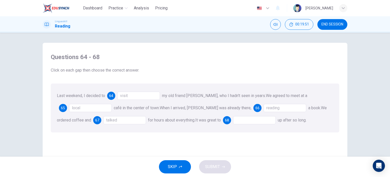
click at [233, 119] on div at bounding box center [254, 120] width 43 height 8
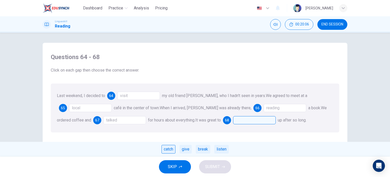
click at [170, 148] on div "catch" at bounding box center [169, 149] width 14 height 9
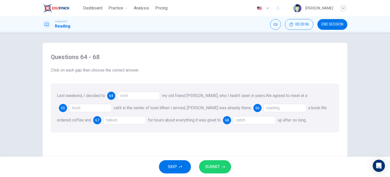
click at [217, 164] on span "SUBMIT" at bounding box center [212, 166] width 15 height 7
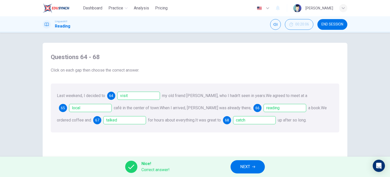
click at [257, 168] on button "NEXT" at bounding box center [248, 166] width 34 height 13
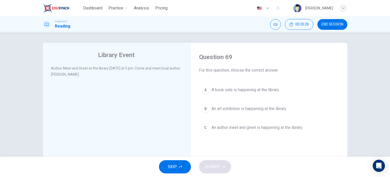
click at [233, 129] on span "An author meet and greet is happening at the library." at bounding box center [257, 127] width 91 height 6
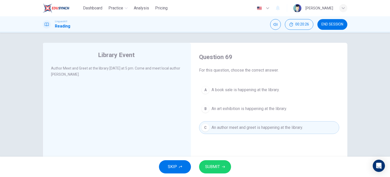
click at [216, 166] on span "SUBMIT" at bounding box center [212, 166] width 15 height 7
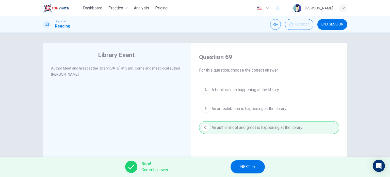
click at [254, 170] on button "NEXT" at bounding box center [248, 166] width 34 height 13
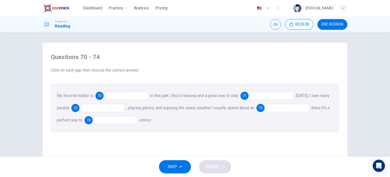
click at [116, 96] on div at bounding box center [127, 95] width 43 height 8
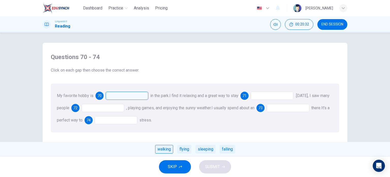
click at [165, 149] on div "walking" at bounding box center [164, 149] width 18 height 9
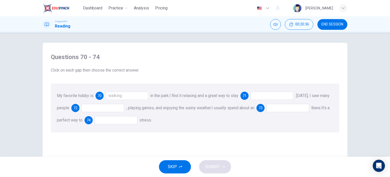
click at [262, 96] on div at bounding box center [272, 95] width 43 height 8
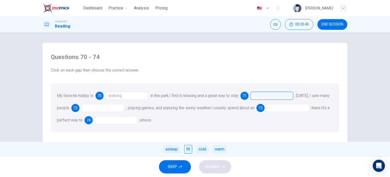
click at [188, 149] on div "fit" at bounding box center [188, 149] width 8 height 9
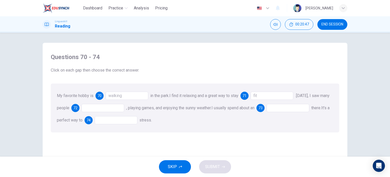
click at [99, 106] on div at bounding box center [103, 108] width 43 height 8
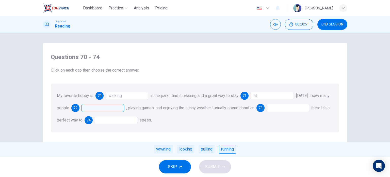
click at [225, 148] on div "running" at bounding box center [227, 149] width 17 height 9
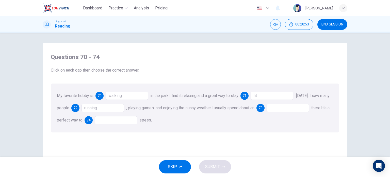
click at [289, 108] on div at bounding box center [288, 108] width 43 height 8
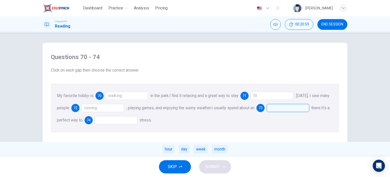
click at [170, 150] on div "hour" at bounding box center [169, 149] width 12 height 9
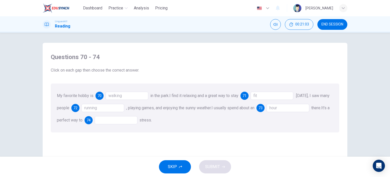
click at [118, 120] on div at bounding box center [116, 120] width 43 height 8
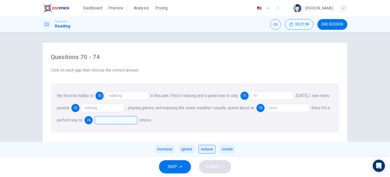
click at [208, 150] on div "reduce" at bounding box center [207, 149] width 17 height 9
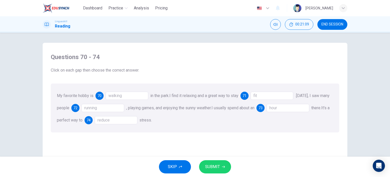
click at [212, 164] on span "SUBMIT" at bounding box center [212, 166] width 15 height 7
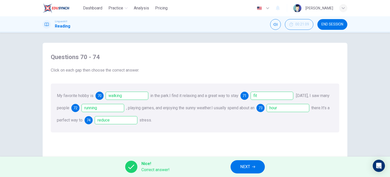
click at [246, 163] on span "NEXT" at bounding box center [245, 166] width 10 height 7
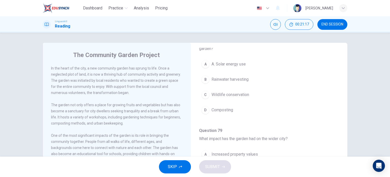
scroll to position [73, 0]
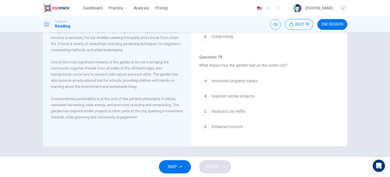
click at [243, 80] on span "Increased property values" at bounding box center [235, 81] width 46 height 6
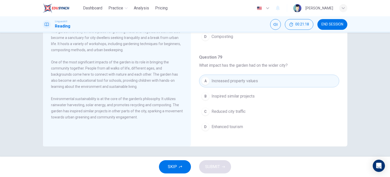
scroll to position [201, 0]
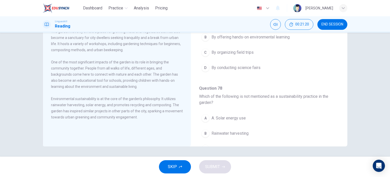
click at [242, 51] on span "By organizing field trips" at bounding box center [233, 52] width 42 height 6
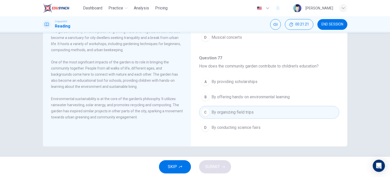
scroll to position [99, 0]
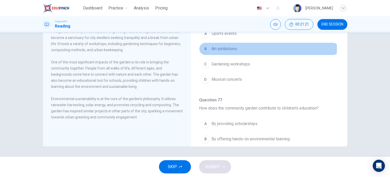
click at [236, 48] on span "Art exhibitions" at bounding box center [225, 49] width 26 height 6
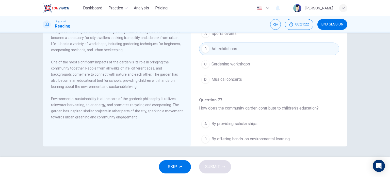
scroll to position [0, 0]
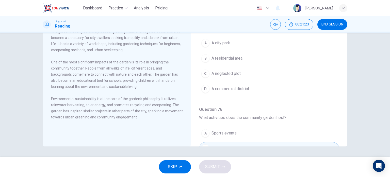
click at [227, 38] on button "A A city park" at bounding box center [269, 43] width 140 height 13
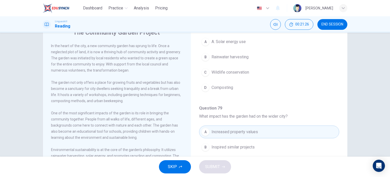
scroll to position [277, 0]
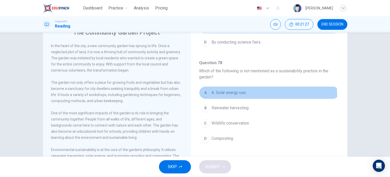
click at [243, 94] on button "A A. Solar energy use" at bounding box center [269, 92] width 140 height 13
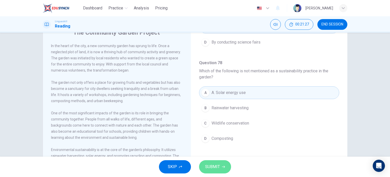
click at [220, 169] on button "SUBMIT" at bounding box center [215, 166] width 32 height 13
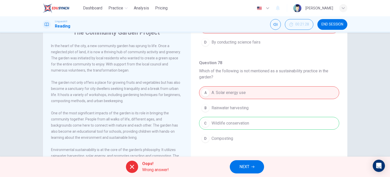
click at [256, 168] on button "NEXT" at bounding box center [247, 166] width 34 height 13
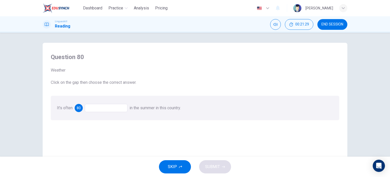
click at [109, 109] on div at bounding box center [106, 108] width 43 height 8
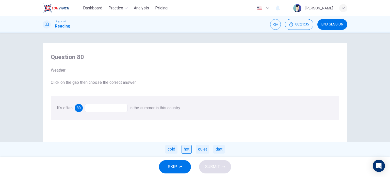
click at [188, 149] on div "hot" at bounding box center [187, 149] width 10 height 9
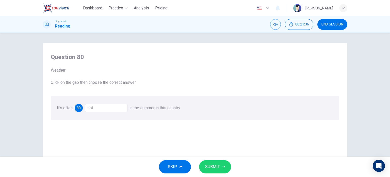
click at [224, 164] on button "SUBMIT" at bounding box center [215, 166] width 32 height 13
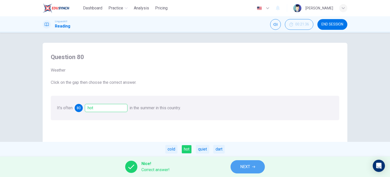
click at [243, 167] on span "NEXT" at bounding box center [245, 166] width 10 height 7
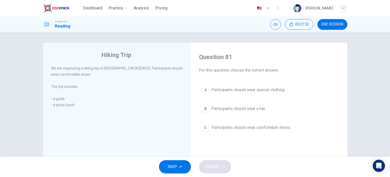
click at [224, 126] on span "Participants should wear comfortable shoes." at bounding box center [252, 127] width 80 height 6
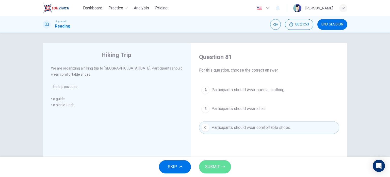
click at [216, 166] on span "SUBMIT" at bounding box center [212, 166] width 15 height 7
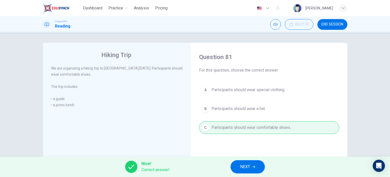
click at [251, 169] on button "NEXT" at bounding box center [248, 166] width 34 height 13
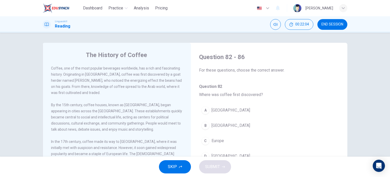
click at [222, 124] on span "Ethiopia" at bounding box center [231, 125] width 39 height 6
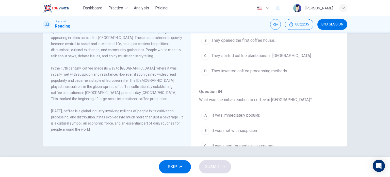
scroll to position [127, 0]
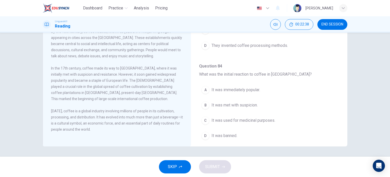
click at [247, 105] on span "It was met with suspicion." at bounding box center [235, 105] width 46 height 6
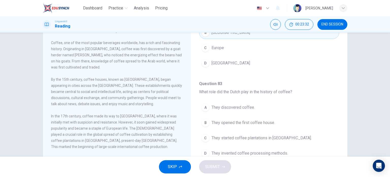
scroll to position [76, 0]
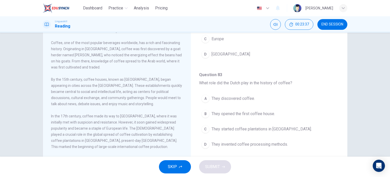
click at [241, 115] on span "They opened the first coffee house." at bounding box center [244, 113] width 64 height 6
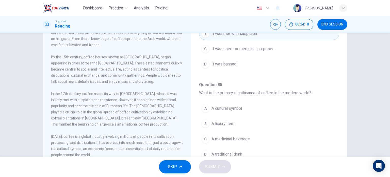
scroll to position [254, 0]
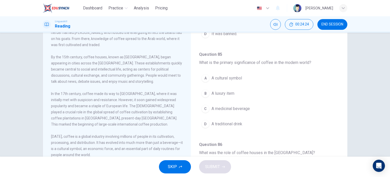
click at [237, 77] on span "A cultural symbol" at bounding box center [227, 78] width 30 height 6
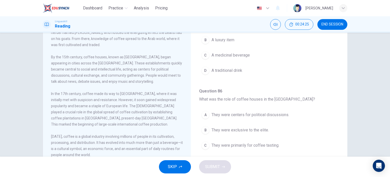
scroll to position [316, 0]
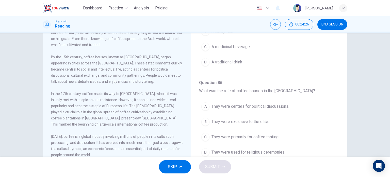
click at [266, 108] on button "A They were centers for political discussions." at bounding box center [269, 106] width 140 height 13
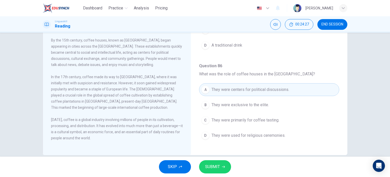
scroll to position [73, 0]
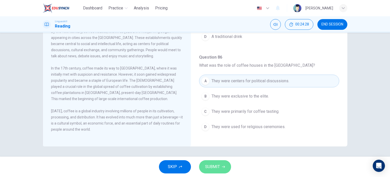
click at [217, 168] on span "SUBMIT" at bounding box center [212, 166] width 15 height 7
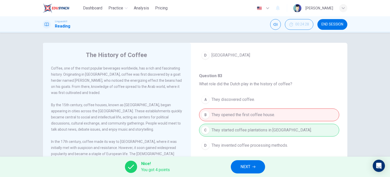
scroll to position [87, 0]
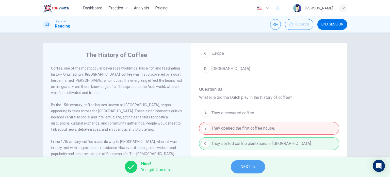
click at [260, 167] on button "NEXT" at bounding box center [248, 166] width 34 height 13
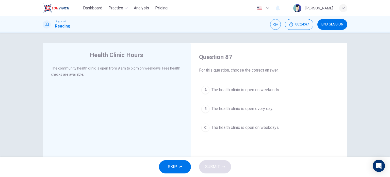
click at [270, 128] on span "The health clinic is open on weekdays." at bounding box center [246, 127] width 68 height 6
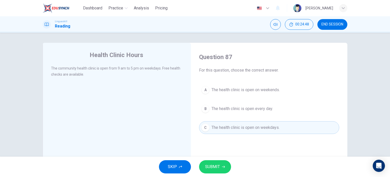
click at [218, 169] on span "SUBMIT" at bounding box center [212, 166] width 15 height 7
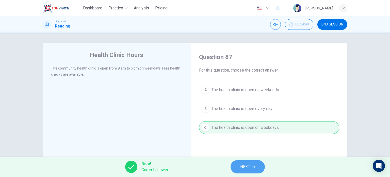
click at [243, 168] on span "NEXT" at bounding box center [245, 166] width 10 height 7
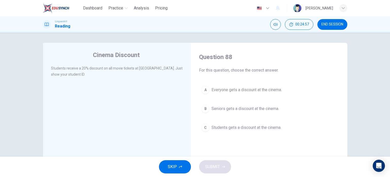
click at [246, 128] on span "Students gets a discount at the cinema." at bounding box center [247, 127] width 70 height 6
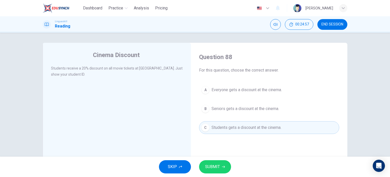
click at [227, 168] on button "SUBMIT" at bounding box center [215, 166] width 32 height 13
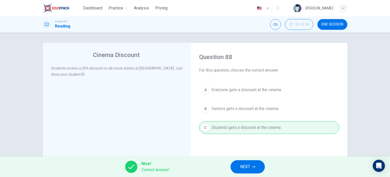
click at [237, 167] on button "NEXT" at bounding box center [248, 166] width 34 height 13
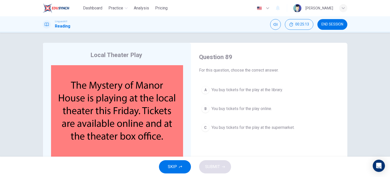
click at [243, 109] on span "You buy tickets for the play online." at bounding box center [242, 108] width 60 height 6
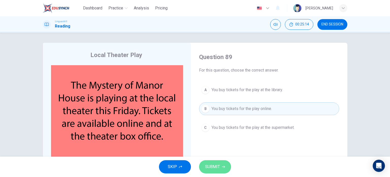
click at [224, 168] on button "SUBMIT" at bounding box center [215, 166] width 32 height 13
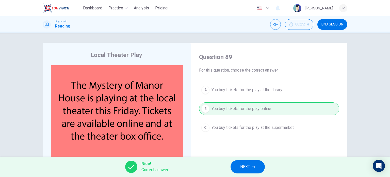
click at [233, 166] on button "NEXT" at bounding box center [248, 166] width 34 height 13
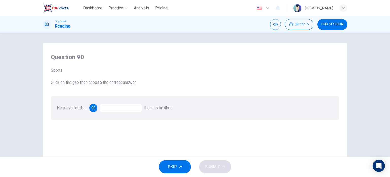
click at [113, 107] on div at bounding box center [121, 108] width 43 height 8
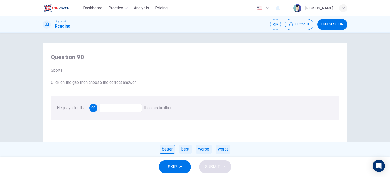
click at [171, 151] on div "better" at bounding box center [167, 149] width 15 height 9
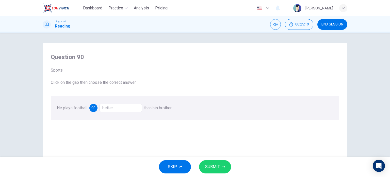
click at [212, 175] on div "SKIP SUBMIT" at bounding box center [195, 166] width 390 height 20
click at [214, 168] on span "SUBMIT" at bounding box center [212, 166] width 15 height 7
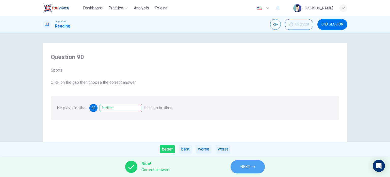
click at [239, 164] on button "NEXT" at bounding box center [248, 166] width 34 height 13
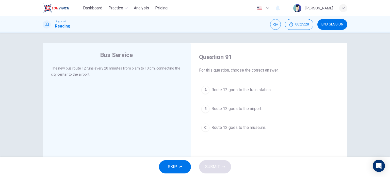
click at [225, 109] on span "Route 12 goes to the airport." at bounding box center [237, 108] width 51 height 6
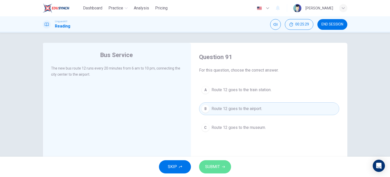
click at [222, 163] on button "SUBMIT" at bounding box center [215, 166] width 32 height 13
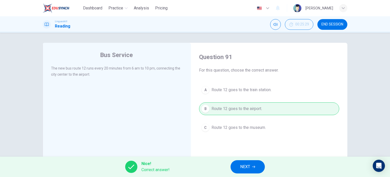
click at [255, 169] on button "NEXT" at bounding box center [248, 166] width 34 height 13
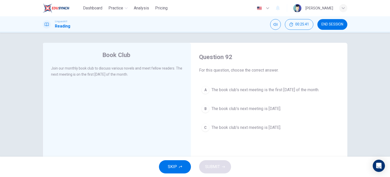
click at [272, 90] on span "The book club's next meeting is the first Monday of the month." at bounding box center [266, 90] width 108 height 6
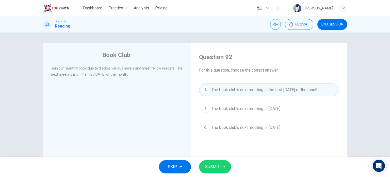
click at [224, 167] on icon "button" at bounding box center [223, 166] width 3 height 2
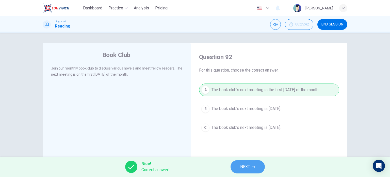
click at [253, 166] on icon "button" at bounding box center [253, 166] width 3 height 3
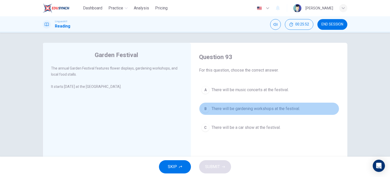
click at [244, 107] on span "There will be gardening workshops at the festival." at bounding box center [256, 108] width 88 height 6
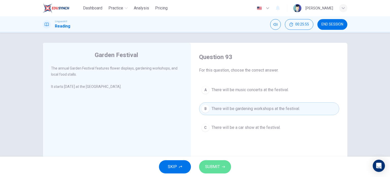
click at [219, 171] on button "SUBMIT" at bounding box center [215, 166] width 32 height 13
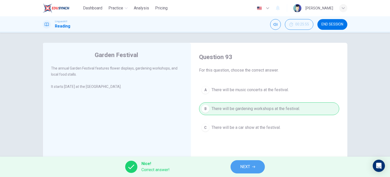
click at [260, 169] on button "NEXT" at bounding box center [248, 166] width 34 height 13
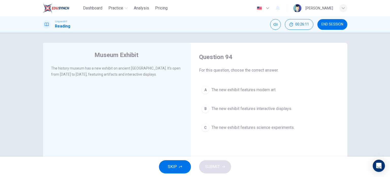
click at [261, 109] on span "The new exhibit features interactive displays." at bounding box center [252, 108] width 81 height 6
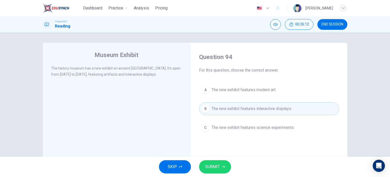
click at [225, 166] on button "SUBMIT" at bounding box center [215, 166] width 32 height 13
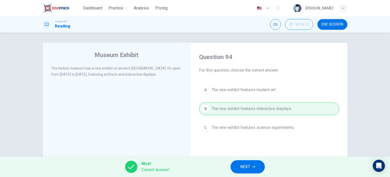
click at [254, 168] on icon "button" at bounding box center [253, 166] width 3 height 3
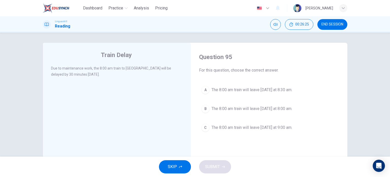
click at [255, 110] on span "The 8:00 am train will leave tomorrow at 8:00 am." at bounding box center [252, 108] width 81 height 6
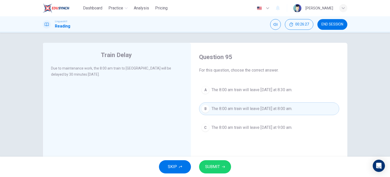
click at [221, 171] on button "SUBMIT" at bounding box center [215, 166] width 32 height 13
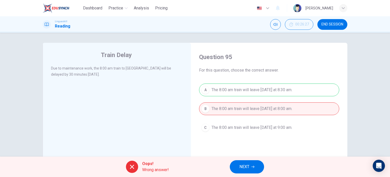
click at [254, 166] on icon "button" at bounding box center [252, 166] width 3 height 2
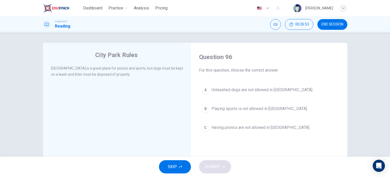
click at [254, 91] on span "Unleashed dogs are not allowed in City Park." at bounding box center [263, 90] width 102 height 6
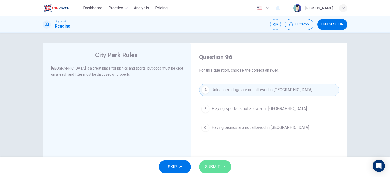
click at [219, 170] on button "SUBMIT" at bounding box center [215, 166] width 32 height 13
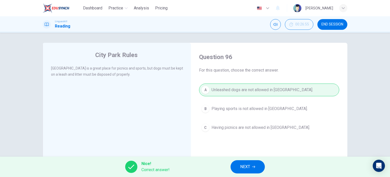
click at [248, 170] on span "NEXT" at bounding box center [245, 166] width 10 height 7
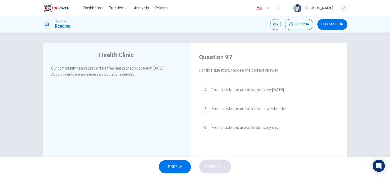
click at [272, 89] on span "Free check-ups are offered every Wednesday." at bounding box center [248, 90] width 73 height 6
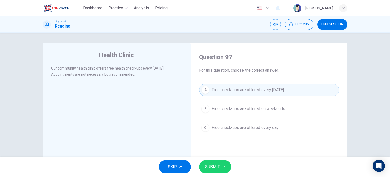
click at [217, 167] on span "SUBMIT" at bounding box center [212, 166] width 15 height 7
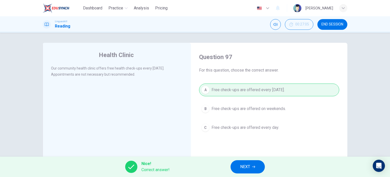
click at [246, 164] on span "NEXT" at bounding box center [245, 166] width 10 height 7
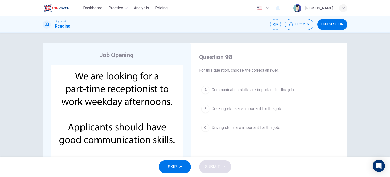
click at [243, 92] on span "Communication skills are important for this job." at bounding box center [253, 90] width 83 height 6
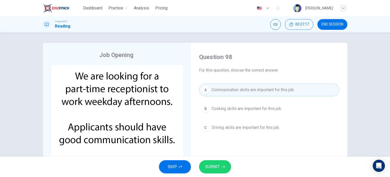
click at [216, 170] on button "SUBMIT" at bounding box center [215, 166] width 32 height 13
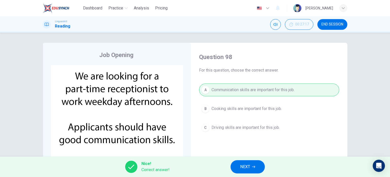
click at [247, 168] on span "NEXT" at bounding box center [245, 166] width 10 height 7
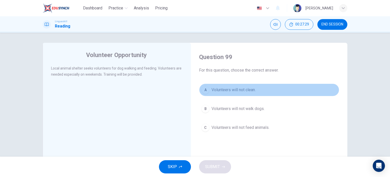
click at [217, 91] on span "Volunteers will not clean." at bounding box center [234, 90] width 44 height 6
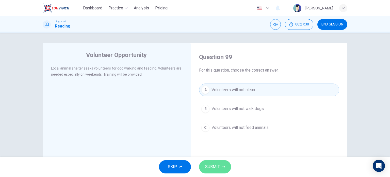
click at [217, 170] on button "SUBMIT" at bounding box center [215, 166] width 32 height 13
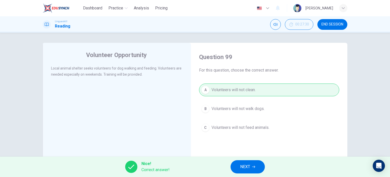
click at [254, 167] on icon "button" at bounding box center [253, 166] width 3 height 3
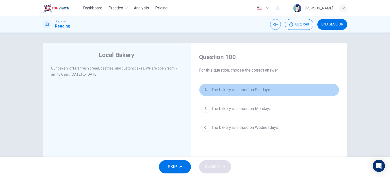
click at [245, 91] on span "The bakery is closed on Sundays." at bounding box center [241, 90] width 59 height 6
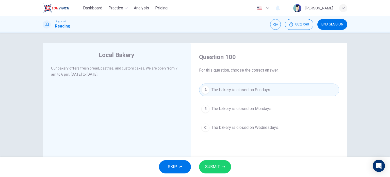
click at [222, 167] on icon "button" at bounding box center [223, 166] width 3 height 3
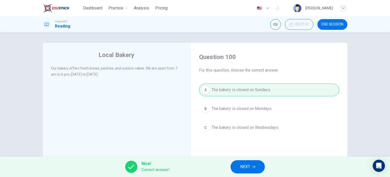
click at [262, 164] on button "NEXT" at bounding box center [248, 166] width 34 height 13
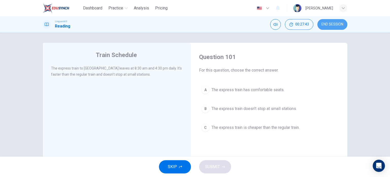
click at [324, 27] on button "END SESSION" at bounding box center [333, 24] width 30 height 11
